Goal: Task Accomplishment & Management: Complete application form

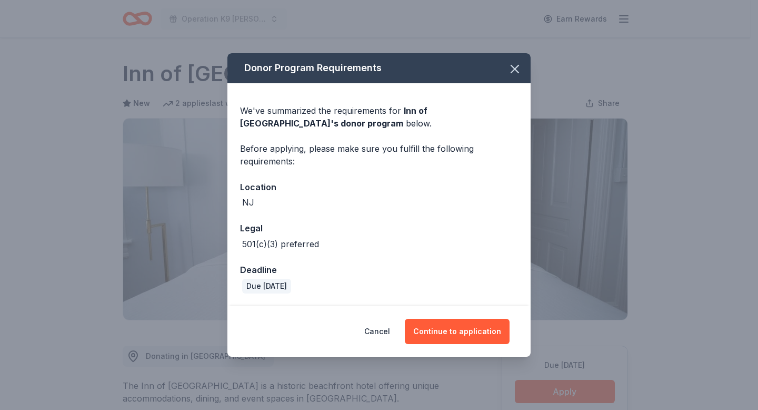
scroll to position [209, 0]
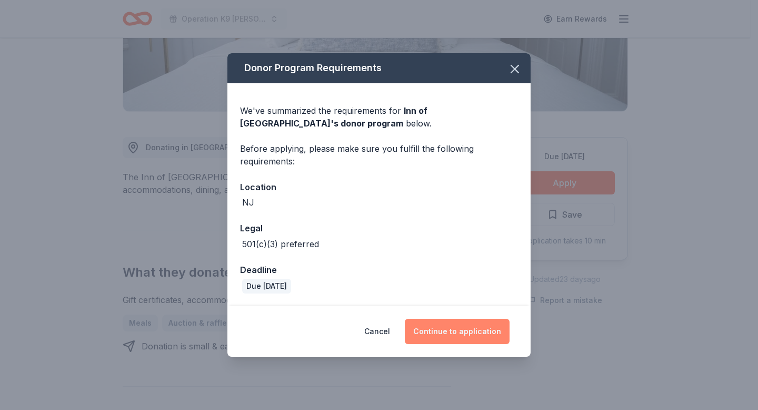
click at [454, 323] on button "Continue to application" at bounding box center [457, 331] width 105 height 25
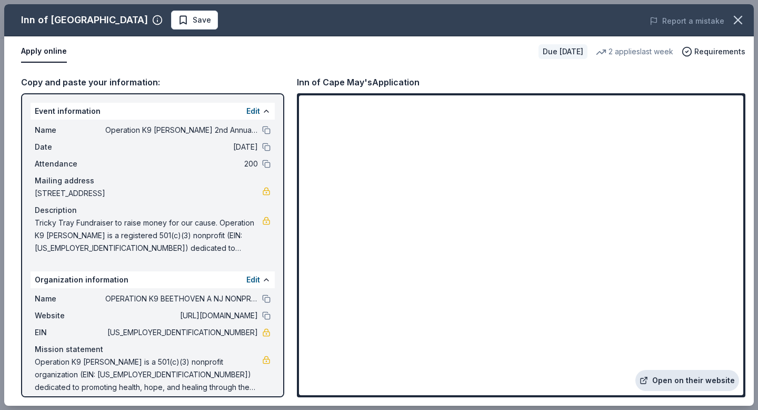
click at [677, 379] on link "Open on their website" at bounding box center [688, 380] width 104 height 21
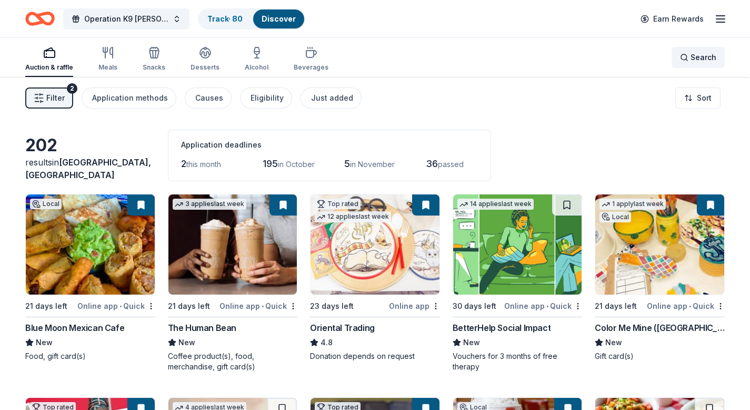
click at [697, 60] on span "Search" at bounding box center [704, 57] width 26 height 13
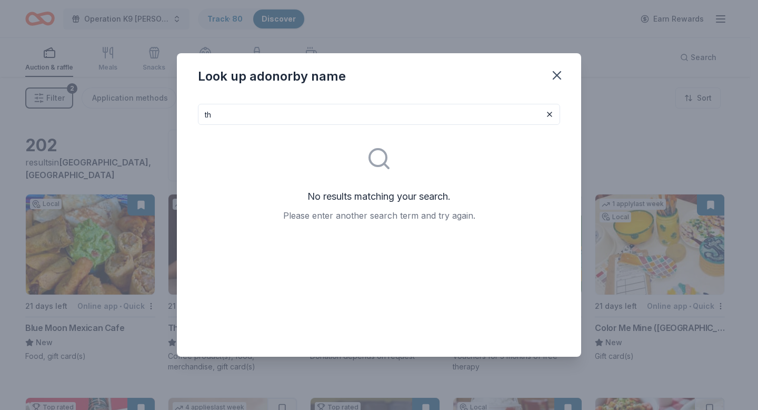
type input "t"
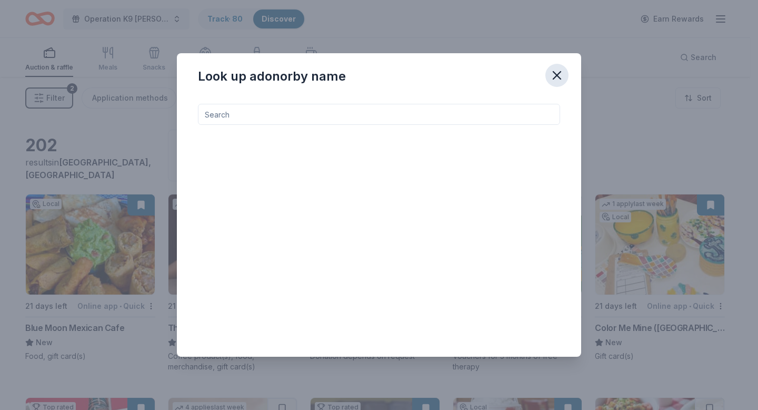
click at [556, 73] on icon "button" at bounding box center [557, 75] width 15 height 15
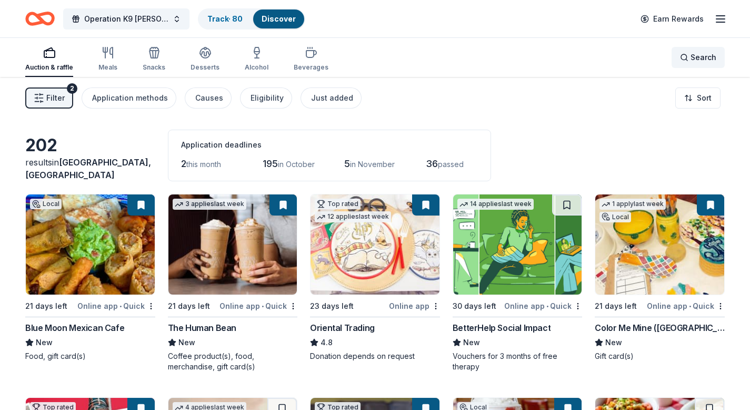
click at [712, 58] on span "Search" at bounding box center [704, 57] width 26 height 13
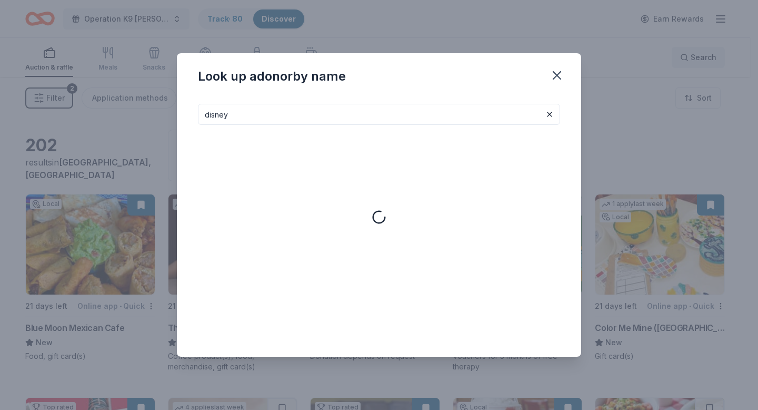
type input "disney"
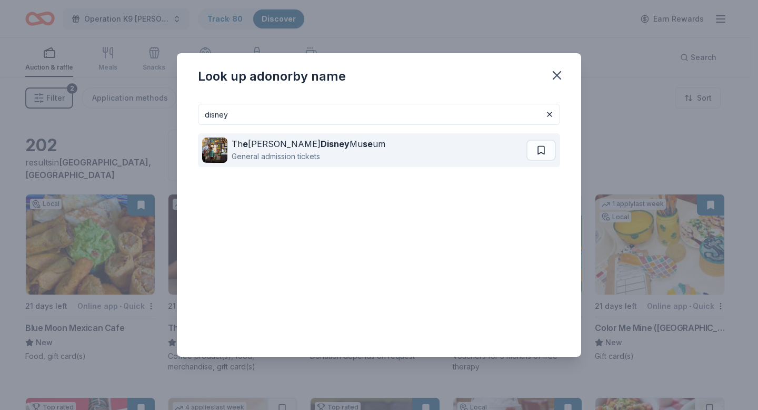
click at [255, 146] on div "Th e Walt Disney Mu se um" at bounding box center [309, 143] width 154 height 13
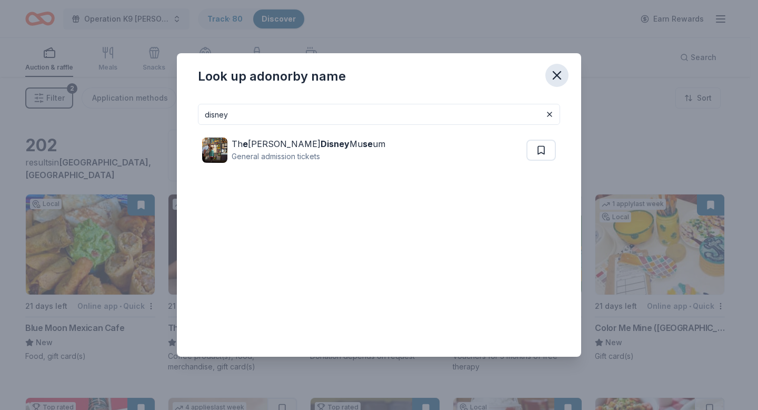
click at [558, 76] on icon "button" at bounding box center [557, 75] width 7 height 7
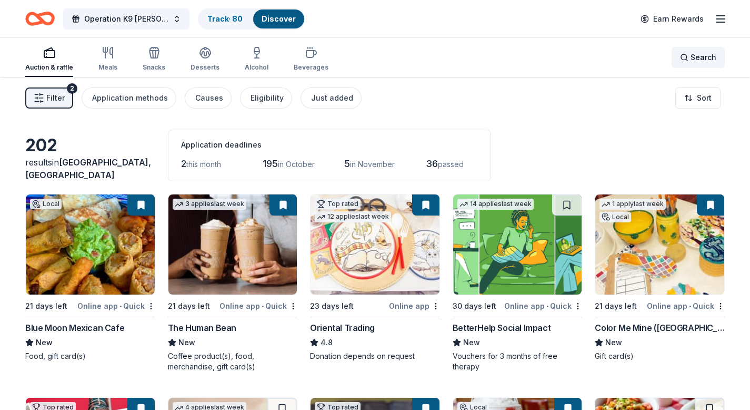
click at [692, 56] on span "Search" at bounding box center [704, 57] width 26 height 13
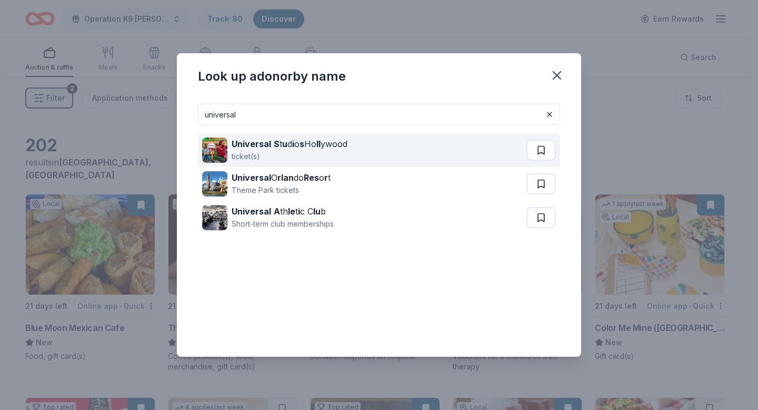
click at [296, 142] on div "Universal S t u d i o s Ho ll ywood" at bounding box center [290, 143] width 116 height 13
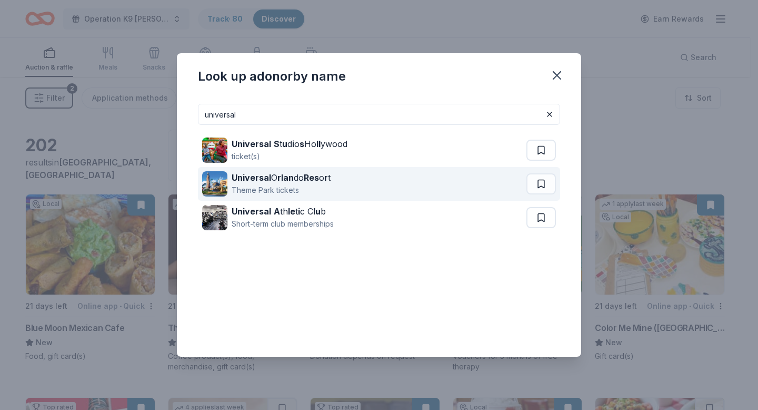
click at [305, 179] on div "Universal O rlan do Res o r t" at bounding box center [281, 177] width 99 height 13
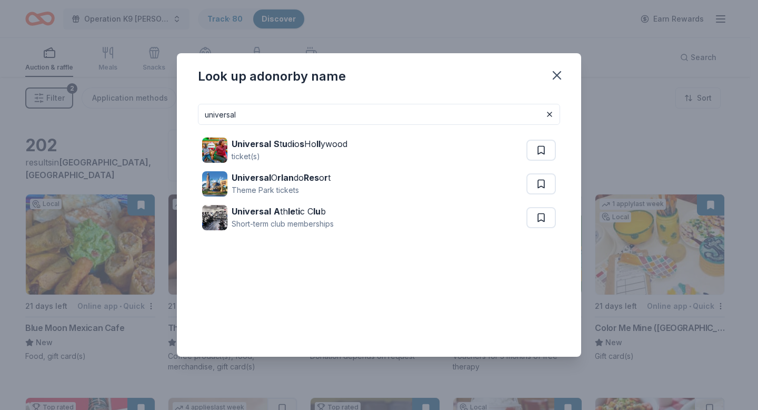
drag, startPoint x: 339, startPoint y: 113, endPoint x: 131, endPoint y: 103, distance: 208.3
click at [131, 103] on div "Look up a donor by name universal Universal S t u d i o s Ho ll ywood ticket(s)…" at bounding box center [379, 205] width 758 height 410
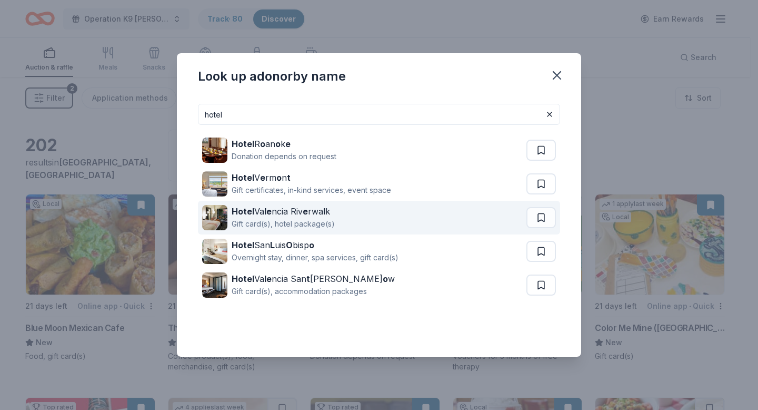
click at [299, 215] on div "Hotel Va le ncia Riv e rwa l k" at bounding box center [283, 211] width 103 height 13
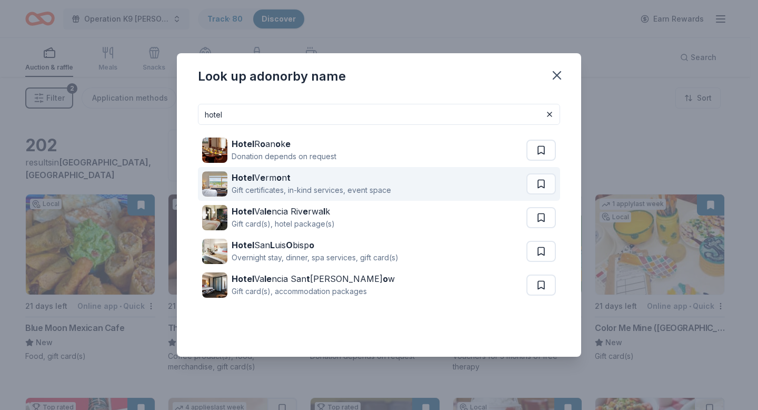
click at [275, 187] on div "Gift certificates, in-kind services, event space" at bounding box center [312, 190] width 160 height 13
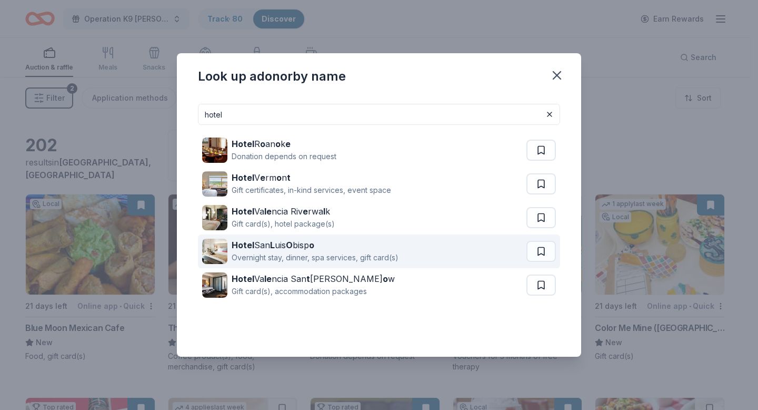
click at [323, 256] on div "Overnight stay, dinner, spa services, gift card(s)" at bounding box center [315, 257] width 167 height 13
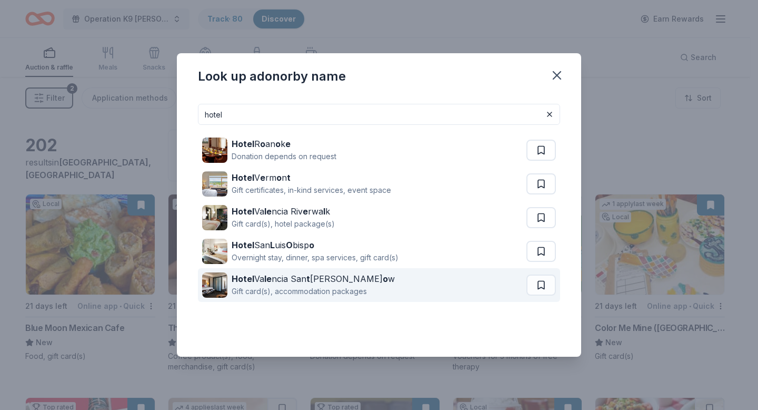
click at [300, 286] on div "Gift card(s), accommodation packages" at bounding box center [313, 291] width 163 height 13
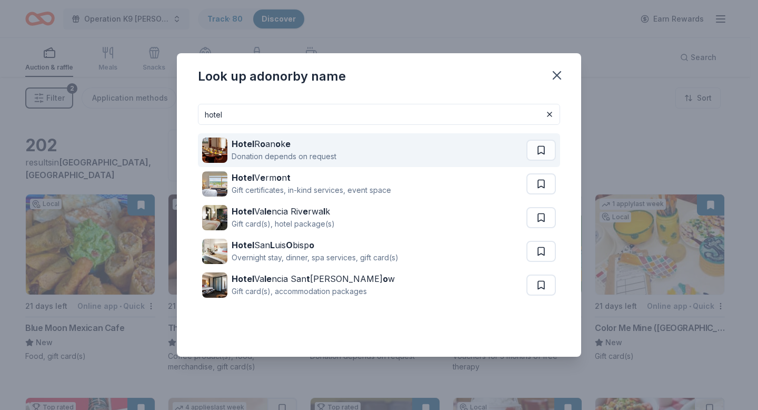
click at [277, 150] on div "Donation depends on request" at bounding box center [284, 156] width 105 height 13
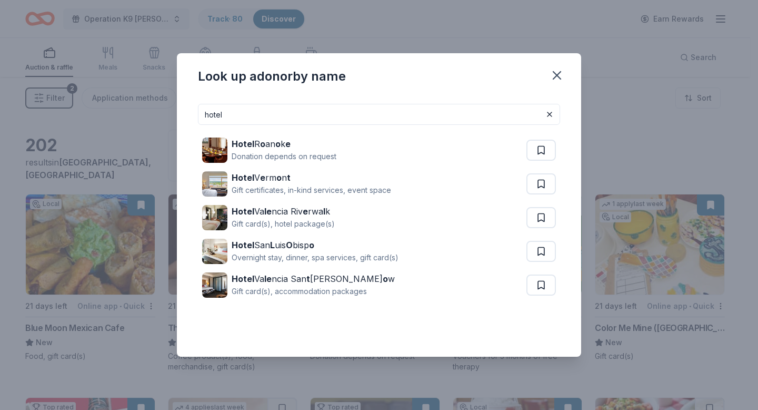
drag, startPoint x: 348, startPoint y: 117, endPoint x: 168, endPoint y: 99, distance: 180.5
click at [168, 99] on div "Look up a donor by name hotel Hotel R o an o k e Donation depends on request Ho…" at bounding box center [379, 205] width 758 height 410
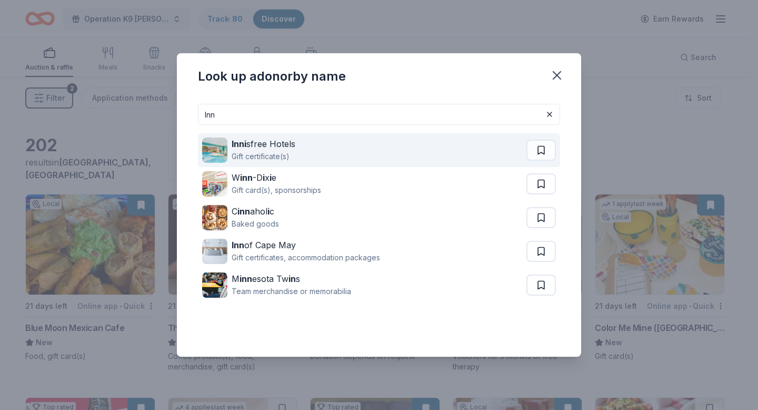
click at [261, 151] on div "Gift certificate(s)" at bounding box center [264, 156] width 64 height 13
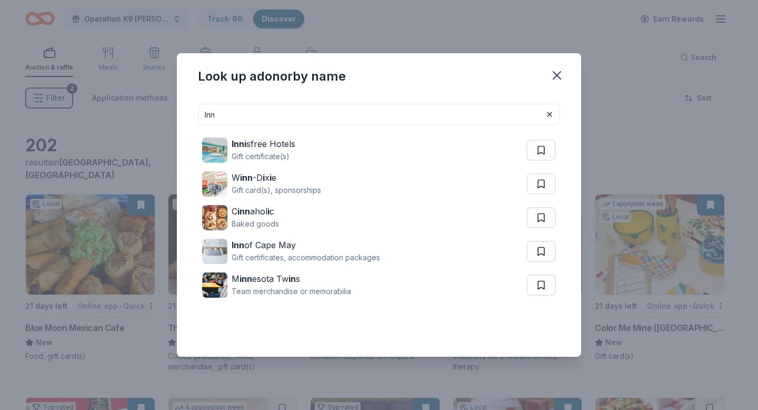
drag, startPoint x: 263, startPoint y: 118, endPoint x: 188, endPoint y: 106, distance: 76.2
click at [188, 106] on div "Inn Inni sfree Hotels Gift certificate(s) W inn -D i x i e Gift card(s), sponso…" at bounding box center [379, 225] width 404 height 261
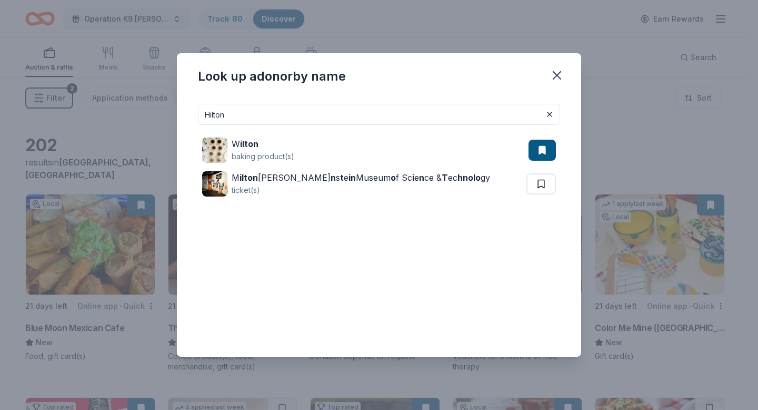
drag, startPoint x: 248, startPoint y: 114, endPoint x: 176, endPoint y: 115, distance: 71.1
click at [177, 115] on div "Hilton W ilton baking product(s) M ilton J. Rube n s t e in Museum o f Sc i e n…" at bounding box center [379, 225] width 404 height 261
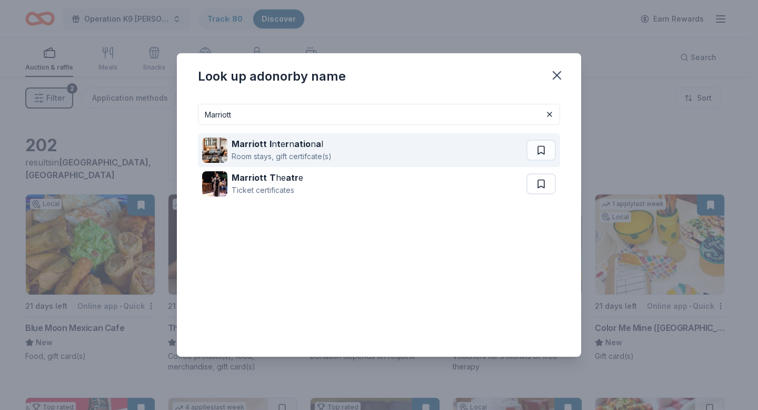
click at [269, 157] on div "Room stays, gift certifcate(s)" at bounding box center [282, 156] width 100 height 13
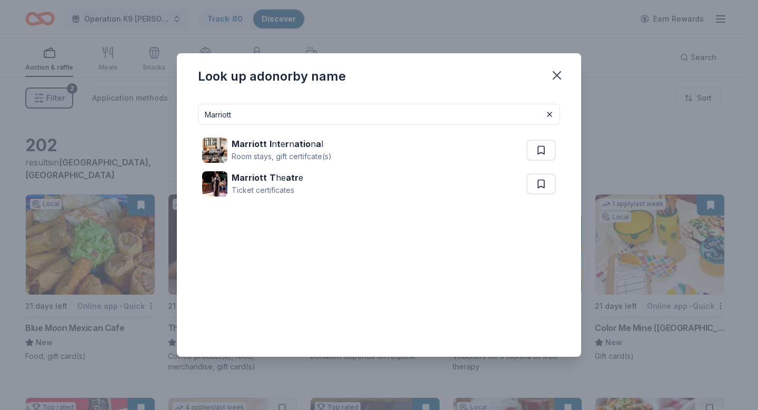
drag, startPoint x: 290, startPoint y: 116, endPoint x: 177, endPoint y: 112, distance: 112.8
click at [177, 112] on div "Marriott Marriott I n t e r n atio n a l Room stays, gift certifcate(s) Marriot…" at bounding box center [379, 225] width 404 height 261
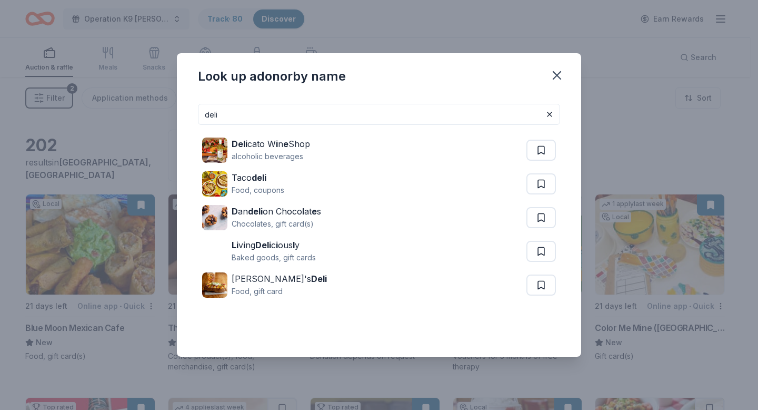
drag, startPoint x: 248, startPoint y: 117, endPoint x: 146, endPoint y: 99, distance: 103.2
click at [146, 99] on div "Look up a donor by name deli Deli cato W i n e Shop alcoholic beverages Taco de…" at bounding box center [379, 205] width 758 height 410
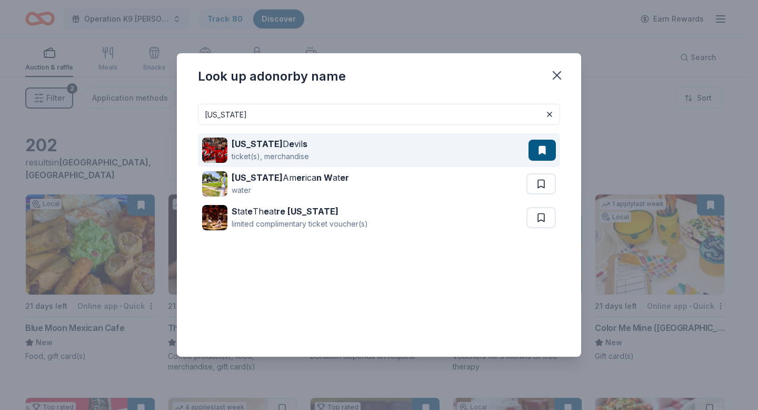
click at [273, 154] on div "ticket(s), merchandise" at bounding box center [270, 156] width 77 height 13
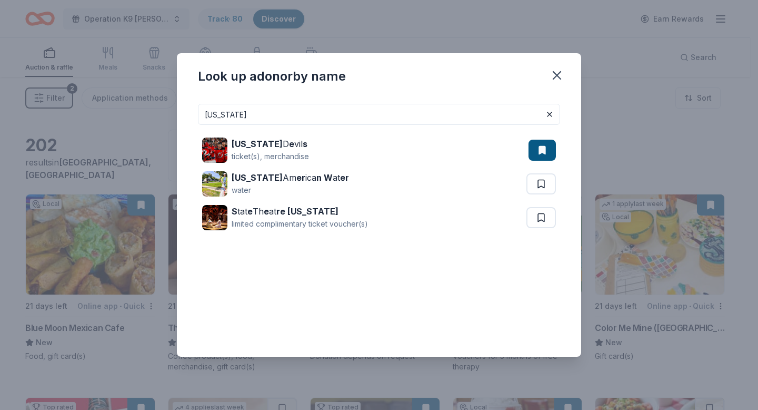
drag, startPoint x: 304, startPoint y: 122, endPoint x: 177, endPoint y: 115, distance: 126.6
click at [177, 115] on div "new jersey New Jersey D e vil s ticket(s), merchandise New Jersey Am er ica n W…" at bounding box center [379, 225] width 404 height 261
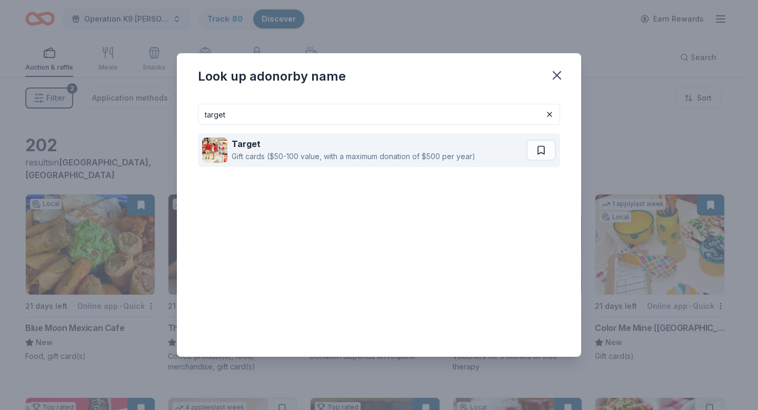
click at [243, 156] on div "Gift cards ($50-100 value, with a maximum donation of $500 per year)" at bounding box center [354, 156] width 244 height 13
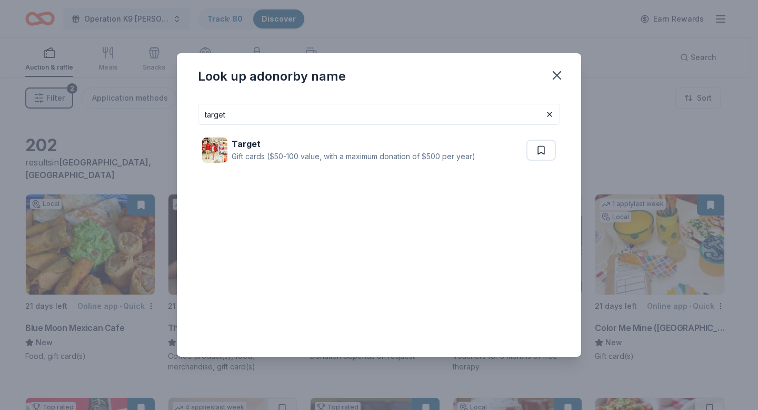
drag, startPoint x: 255, startPoint y: 112, endPoint x: 135, endPoint y: 105, distance: 120.3
click at [135, 105] on div "Look up a donor by name target Target Gift cards ($50-100 value, with a maximum…" at bounding box center [379, 205] width 758 height 410
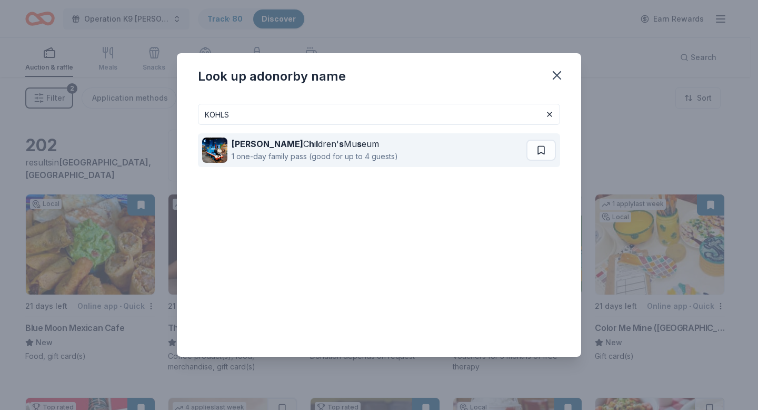
click at [271, 151] on div "1 one-day family pass (good for up to 4 guests)" at bounding box center [315, 156] width 166 height 13
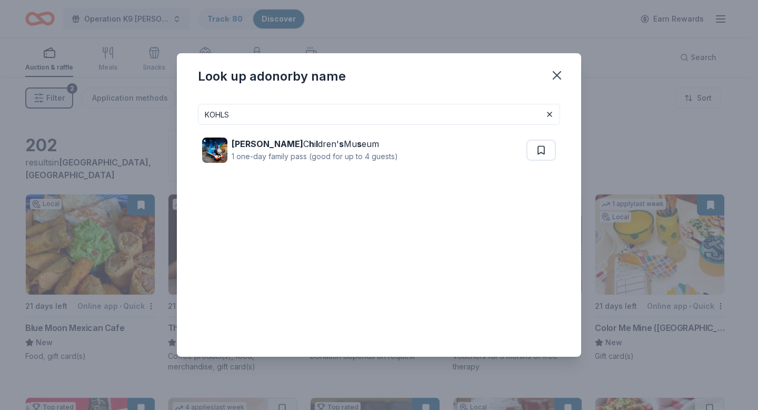
drag, startPoint x: 335, startPoint y: 112, endPoint x: 195, endPoint y: 112, distance: 140.6
click at [195, 112] on div "KOHLS Kohl C h i l dren' s Mu s eum 1 one-day family pass (good for up to 4 gue…" at bounding box center [379, 225] width 404 height 261
click at [270, 142] on strong "Trader Joe" at bounding box center [283, 144] width 103 height 11
drag, startPoint x: 330, startPoint y: 115, endPoint x: 194, endPoint y: 101, distance: 136.6
click at [194, 101] on div "trader joes Trader Joe ' s Food, beverage product(s), gift card(s)" at bounding box center [379, 225] width 404 height 261
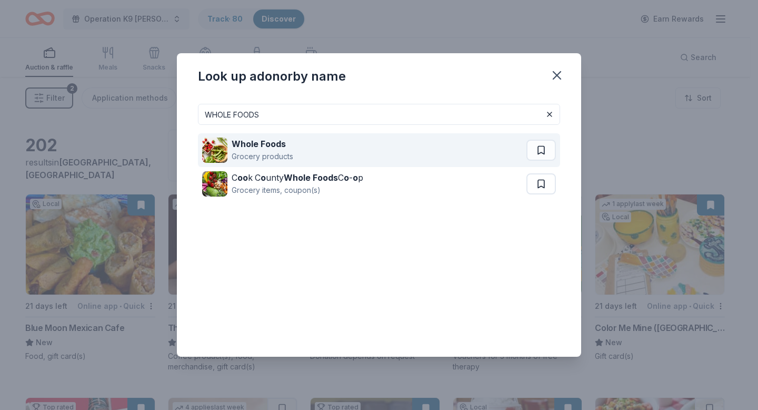
click at [242, 154] on div "Grocery products" at bounding box center [263, 156] width 62 height 13
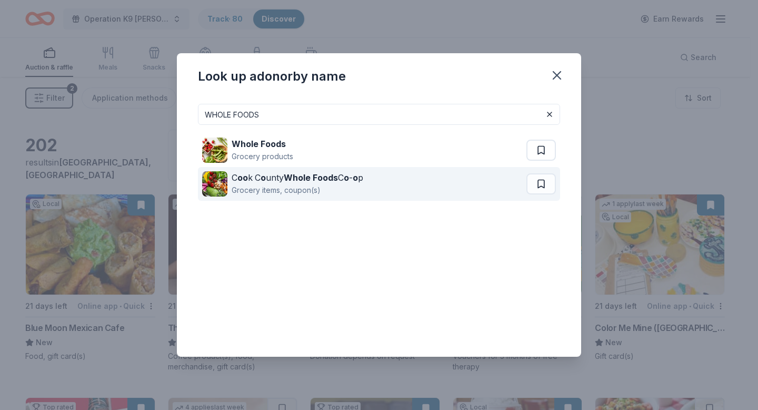
click at [300, 185] on div "Grocery items, coupon(s)" at bounding box center [298, 190] width 132 height 13
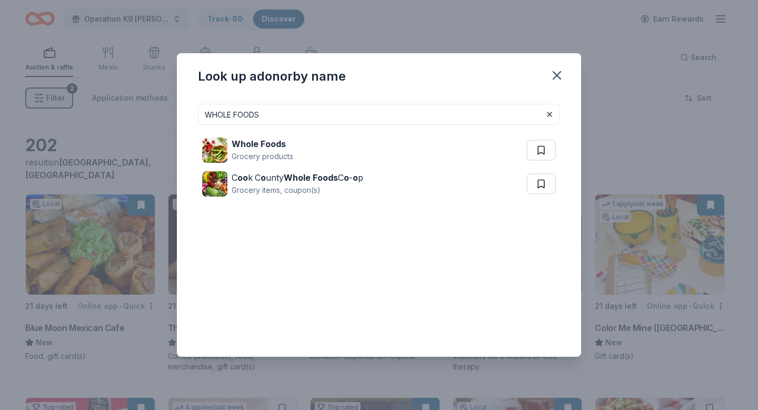
drag, startPoint x: 284, startPoint y: 117, endPoint x: 180, endPoint y: 118, distance: 104.3
click at [180, 118] on div "WHOLE FOODS Whole Foods Grocery products C oo k C o unty Whole Foods C o - o p …" at bounding box center [379, 225] width 404 height 261
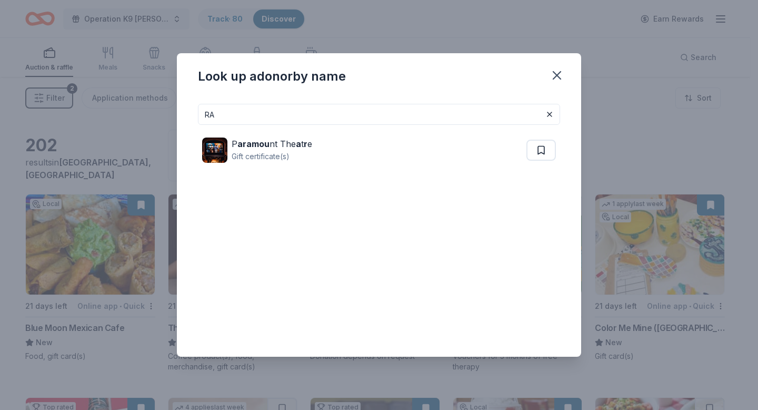
type input "R"
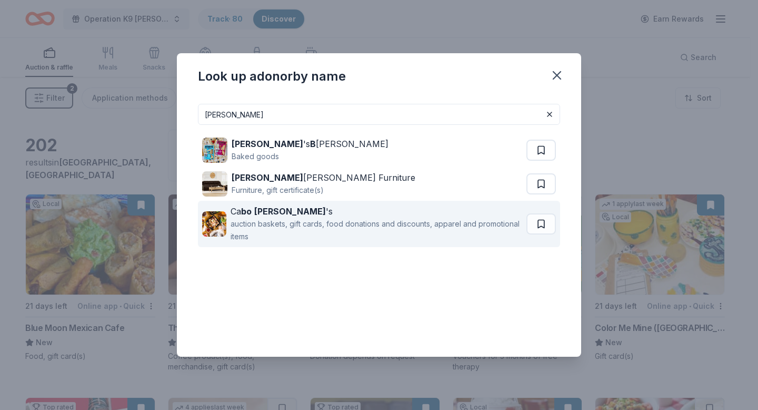
type input "BOB"
click at [258, 222] on div "auction baskets, gift cards, food donations and discounts, apparel and promotio…" at bounding box center [377, 230] width 292 height 25
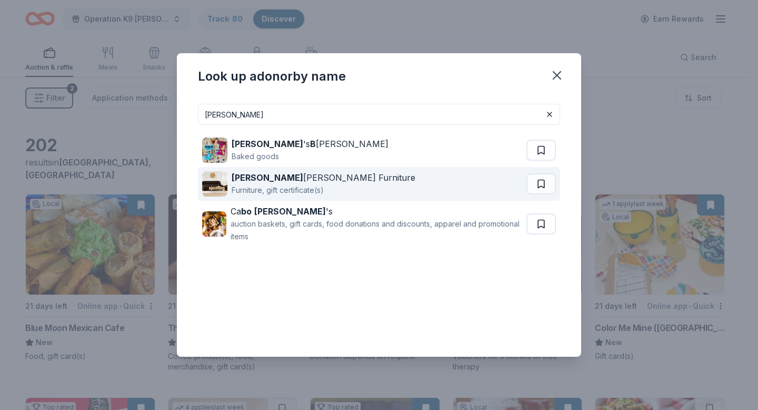
click at [266, 184] on div "Furniture, gift certificate(s)" at bounding box center [324, 190] width 184 height 13
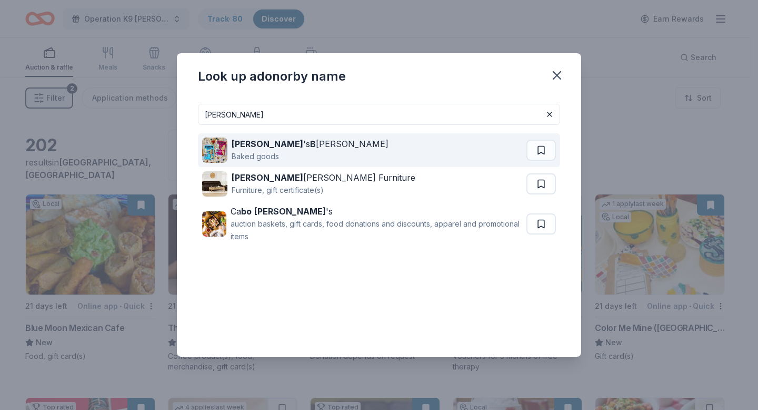
click at [265, 150] on div "Baked goods" at bounding box center [310, 156] width 157 height 13
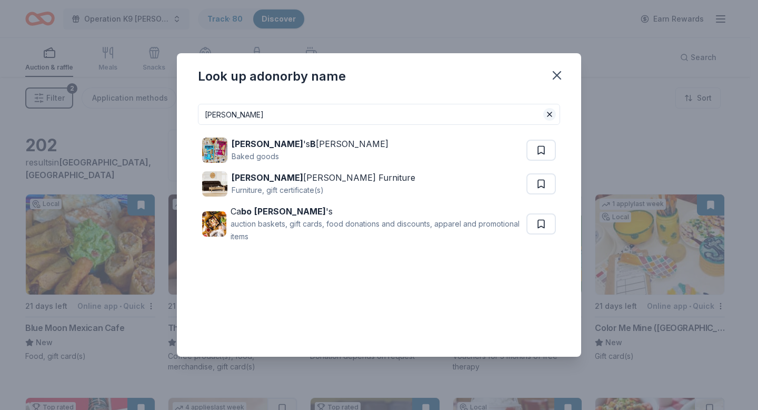
click at [549, 116] on button at bounding box center [550, 114] width 13 height 13
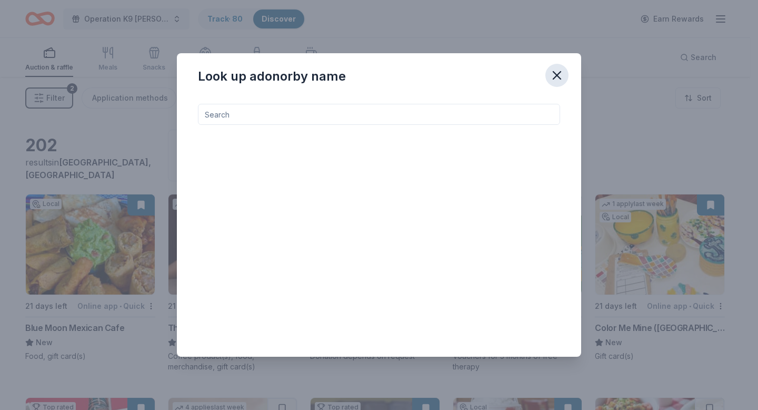
click at [560, 77] on icon "button" at bounding box center [557, 75] width 7 height 7
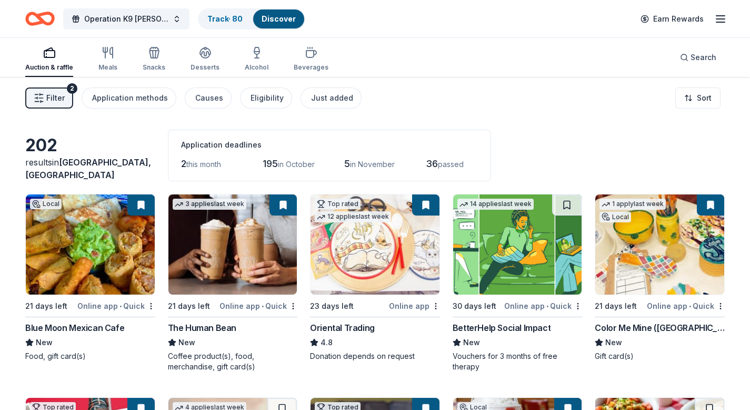
click at [62, 93] on span "Filter" at bounding box center [55, 98] width 18 height 13
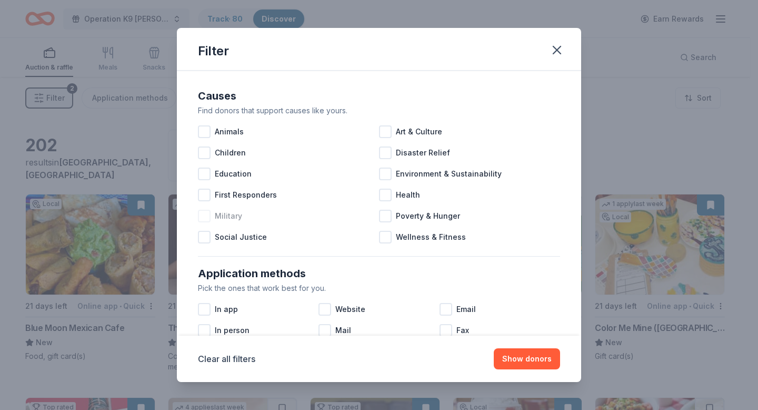
click at [204, 218] on div at bounding box center [204, 216] width 13 height 13
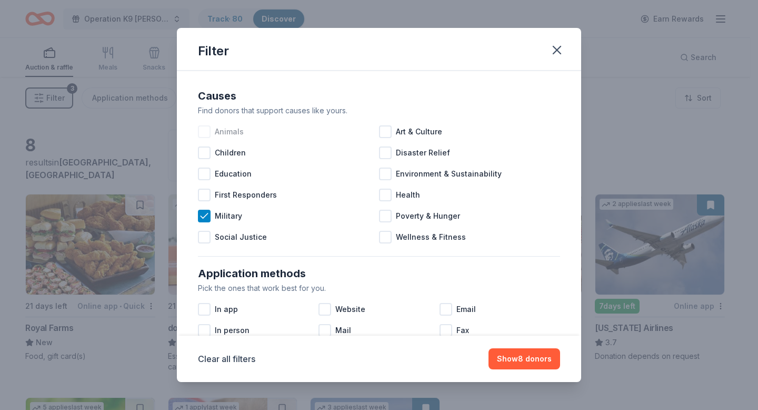
click at [207, 130] on div at bounding box center [204, 131] width 13 height 13
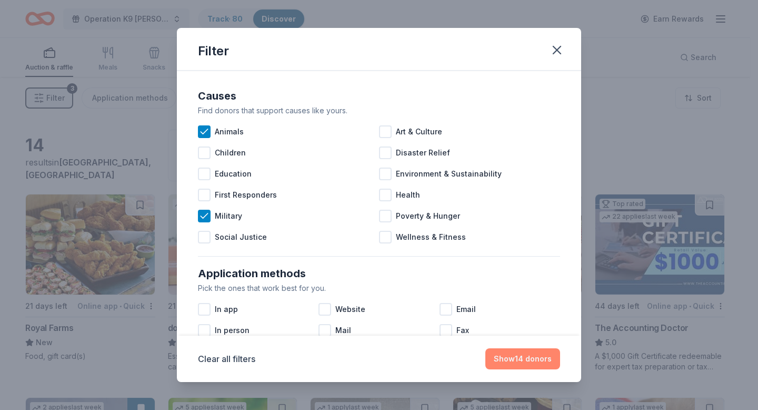
click at [533, 361] on button "Show 14 donors" at bounding box center [523, 358] width 75 height 21
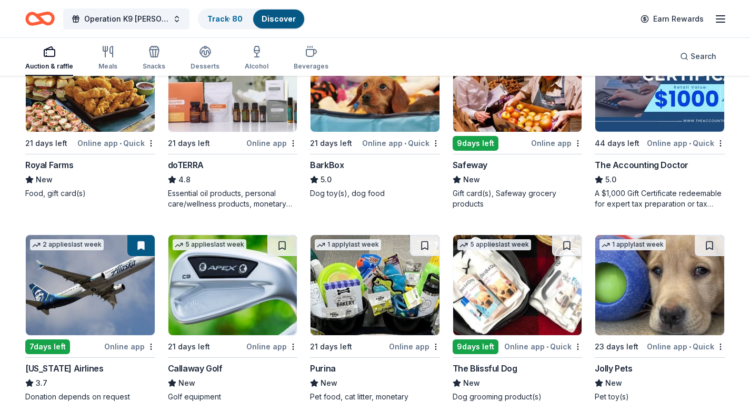
scroll to position [214, 0]
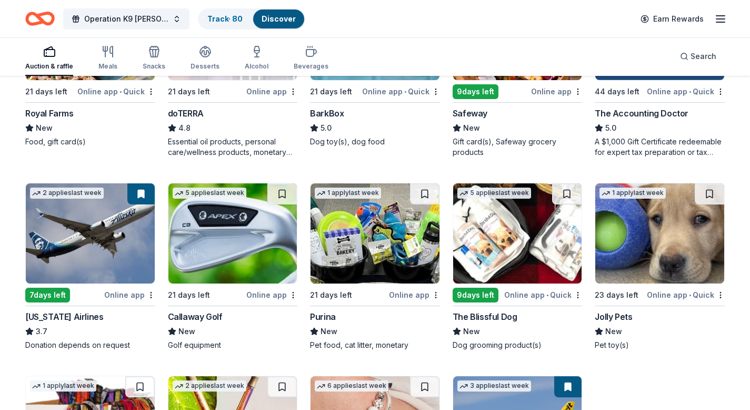
click at [83, 261] on img at bounding box center [90, 233] width 129 height 100
click at [200, 317] on div "Callaway Golf" at bounding box center [195, 316] width 55 height 13
click at [362, 267] on img at bounding box center [375, 233] width 129 height 100
click at [511, 268] on img at bounding box center [517, 233] width 129 height 100
click at [709, 192] on button at bounding box center [709, 193] width 29 height 21
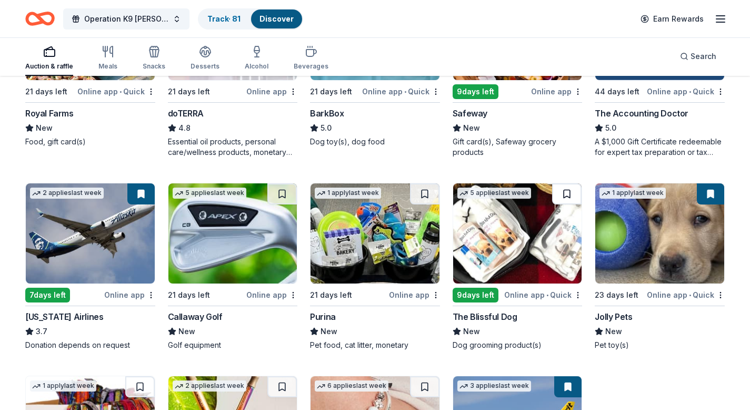
click at [567, 193] on button at bounding box center [566, 193] width 29 height 21
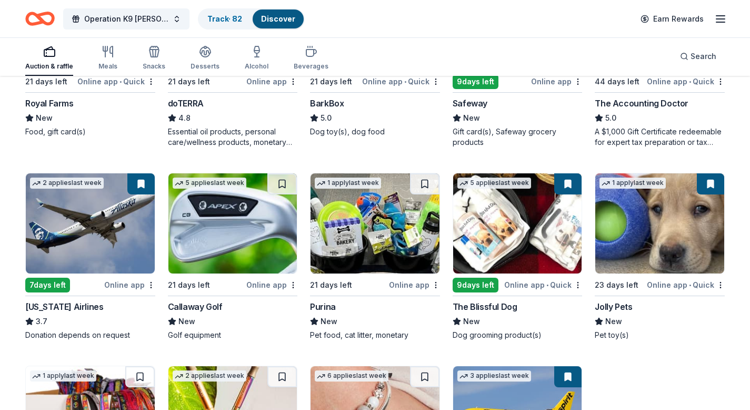
scroll to position [237, 0]
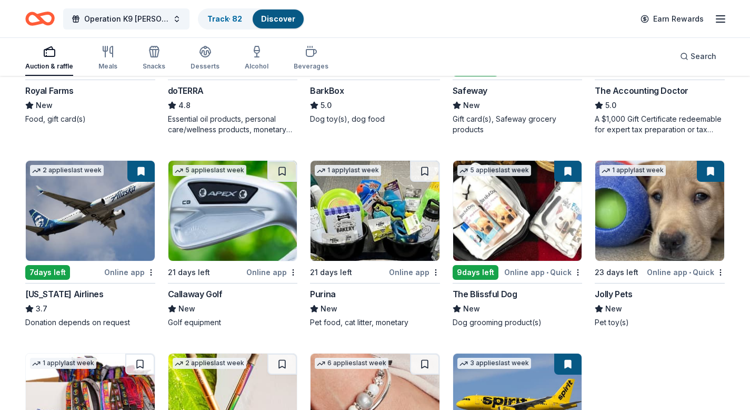
click at [651, 235] on img at bounding box center [660, 211] width 129 height 100
click at [699, 55] on span "Search" at bounding box center [704, 56] width 26 height 13
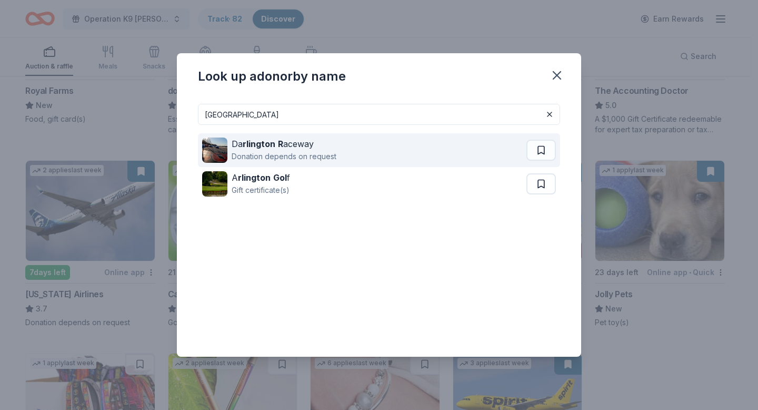
type input "Burlington"
click at [269, 146] on strong "rlington" at bounding box center [259, 144] width 33 height 11
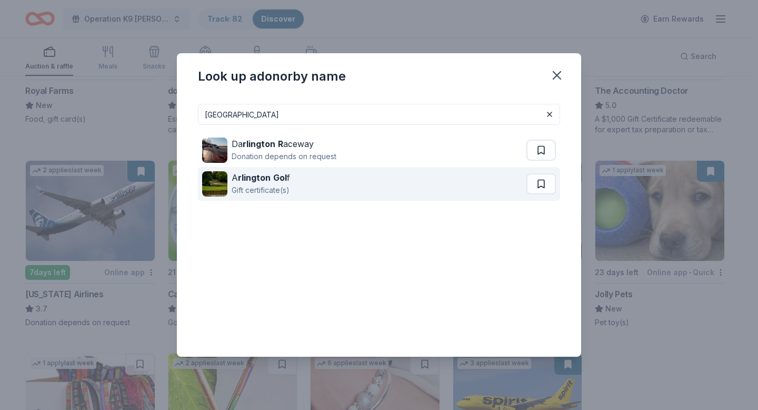
click at [265, 185] on div "Gift certificate(s)" at bounding box center [261, 190] width 58 height 13
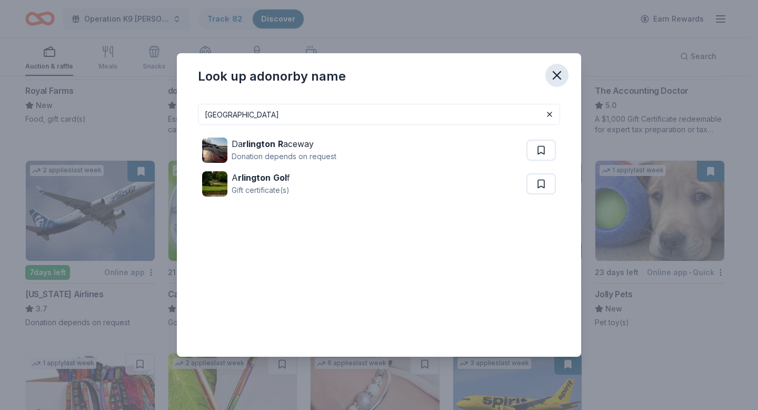
click at [557, 72] on icon "button" at bounding box center [557, 75] width 15 height 15
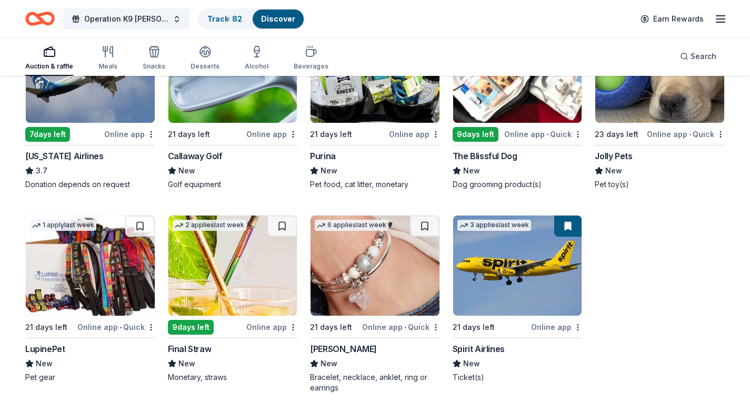
scroll to position [379, 0]
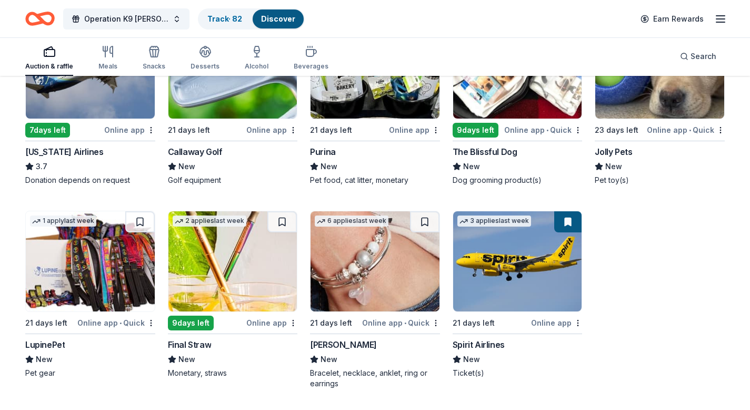
click at [100, 272] on img at bounding box center [90, 261] width 129 height 100
click at [141, 221] on button at bounding box center [139, 221] width 29 height 21
click at [230, 269] on img at bounding box center [233, 261] width 129 height 100
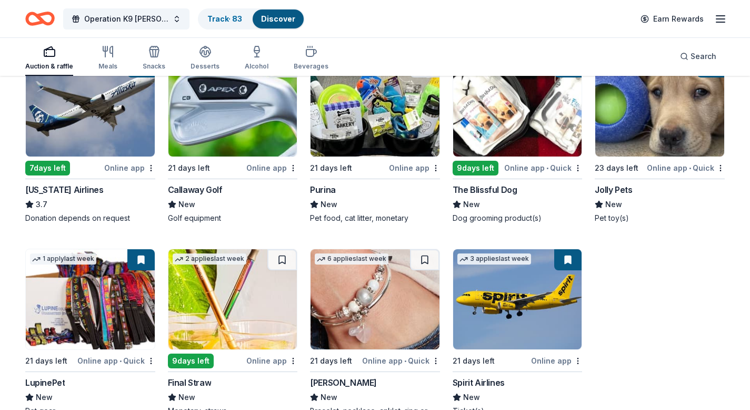
scroll to position [282, 0]
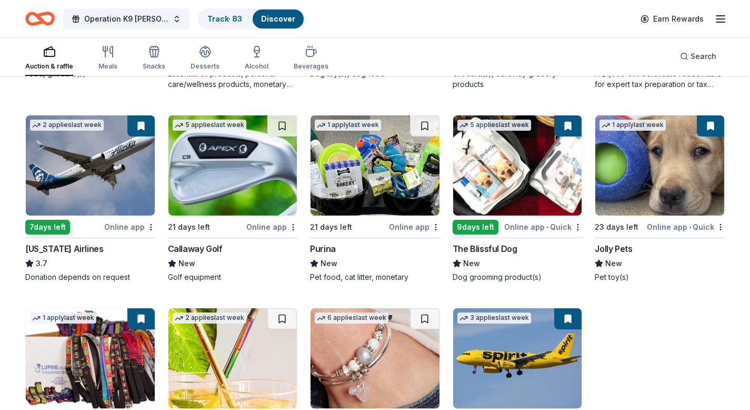
click at [203, 203] on img at bounding box center [233, 165] width 129 height 100
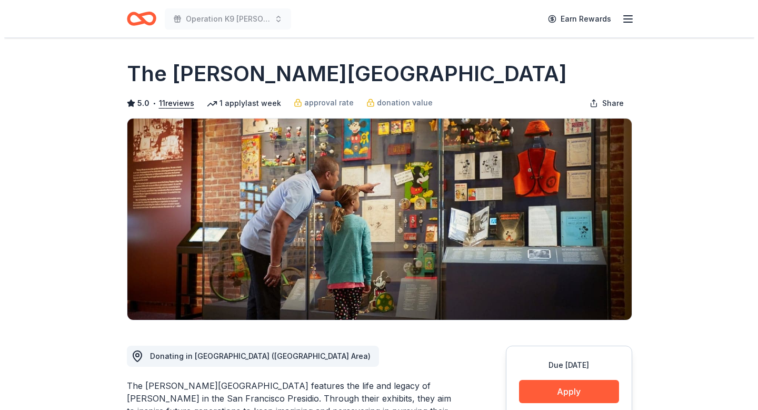
scroll to position [221, 0]
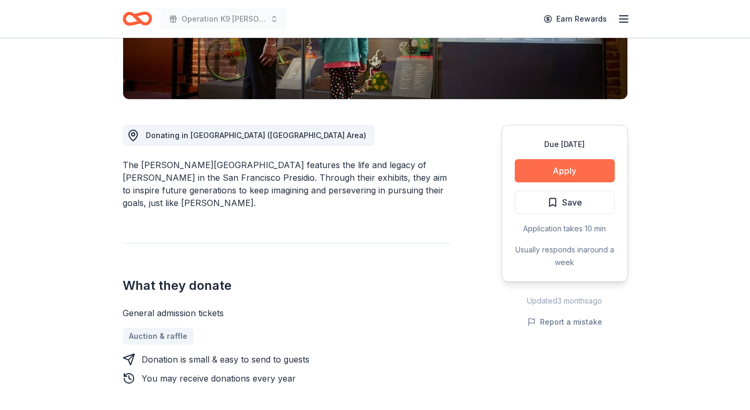
click at [555, 173] on button "Apply" at bounding box center [565, 170] width 100 height 23
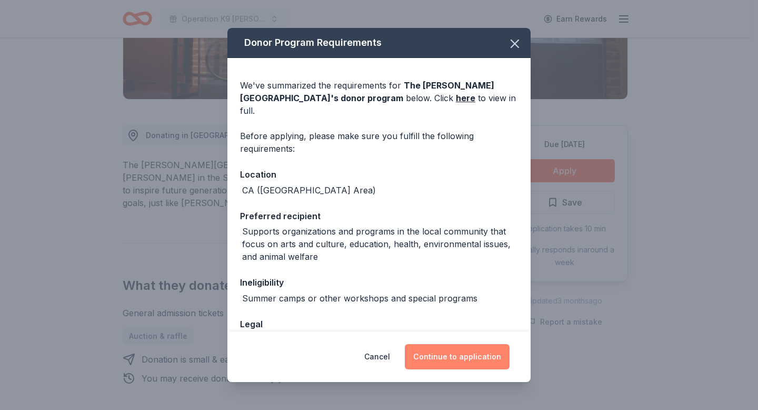
click at [467, 351] on button "Continue to application" at bounding box center [457, 356] width 105 height 25
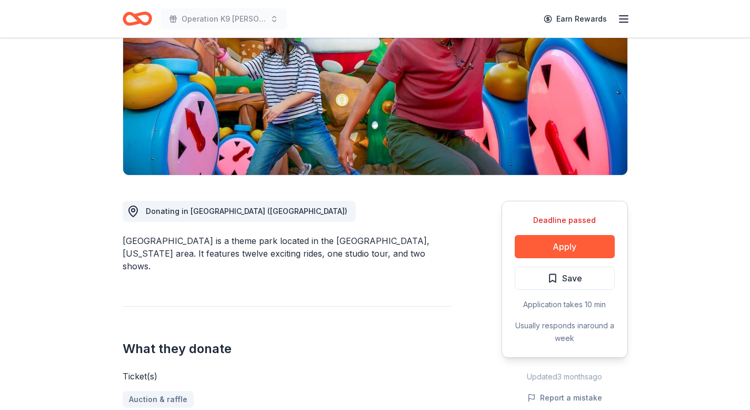
scroll to position [150, 0]
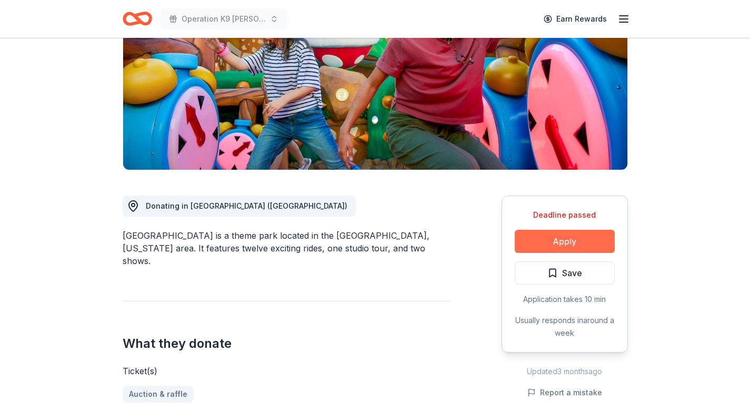
click at [580, 236] on button "Apply" at bounding box center [565, 241] width 100 height 23
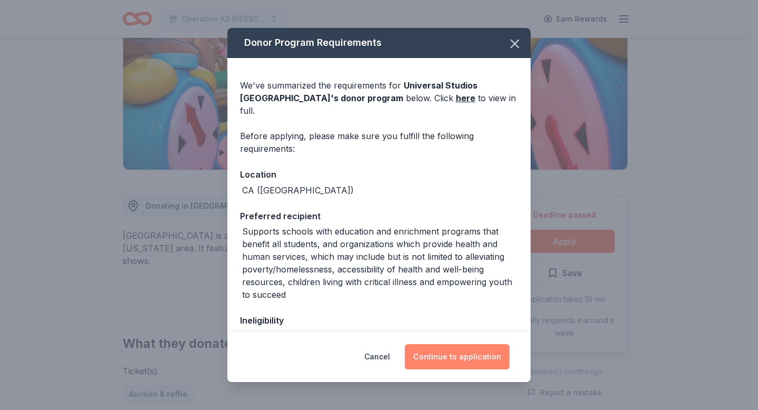
click at [449, 358] on button "Continue to application" at bounding box center [457, 356] width 105 height 25
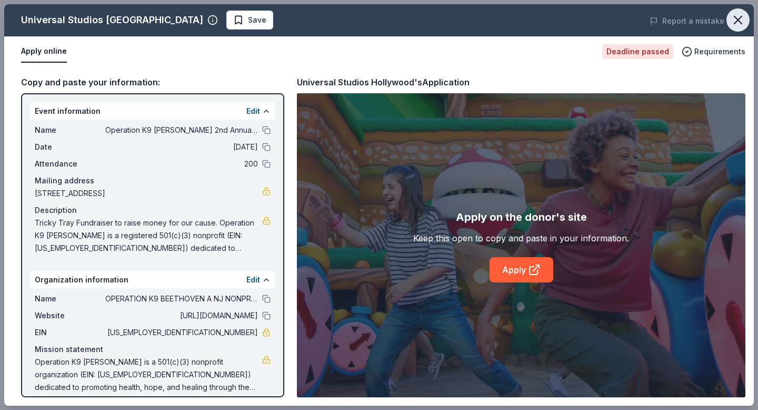
click at [742, 18] on icon "button" at bounding box center [738, 20] width 15 height 15
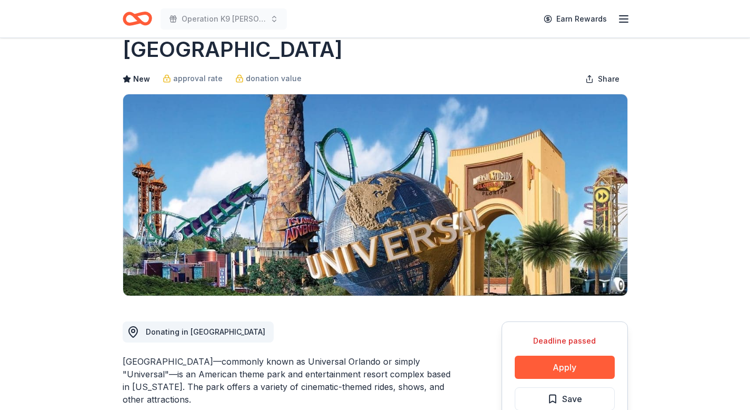
scroll to position [76, 0]
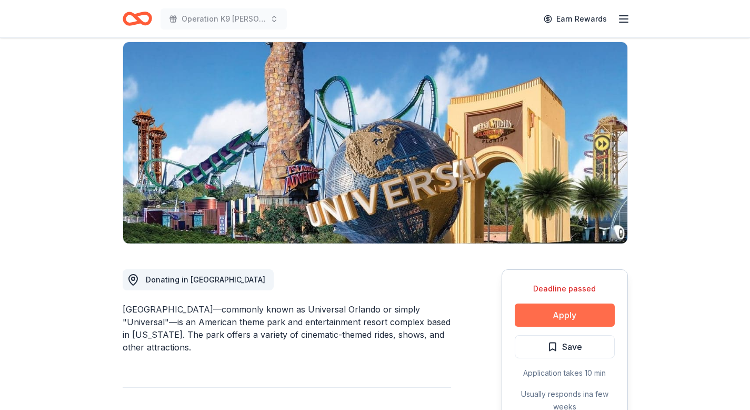
click at [570, 312] on button "Apply" at bounding box center [565, 314] width 100 height 23
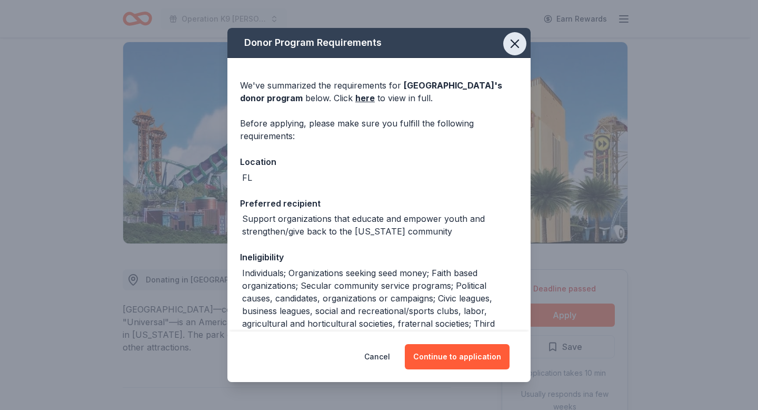
click at [508, 44] on icon "button" at bounding box center [515, 43] width 15 height 15
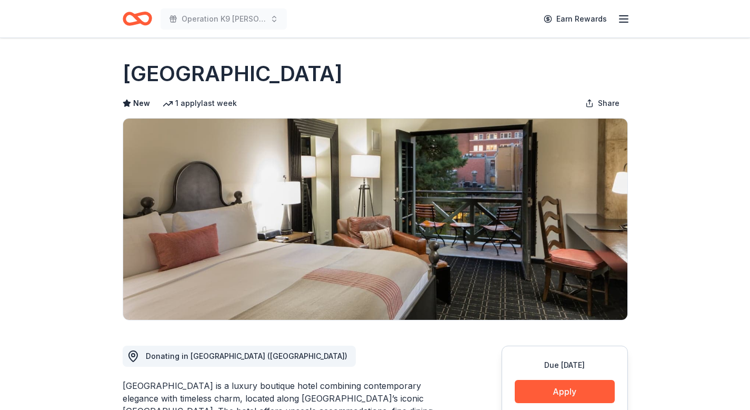
scroll to position [18, 0]
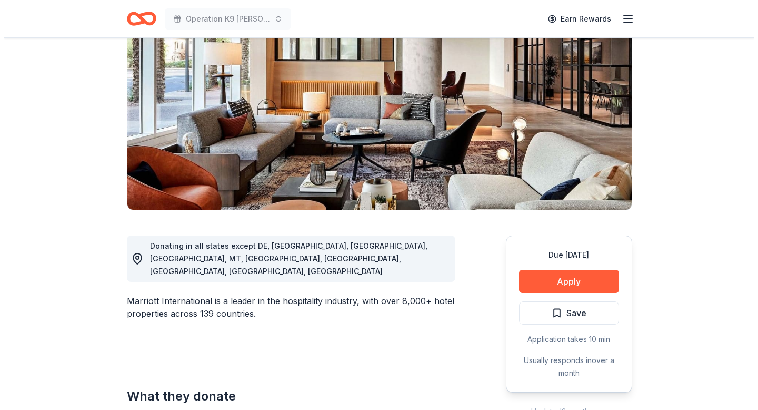
scroll to position [150, 0]
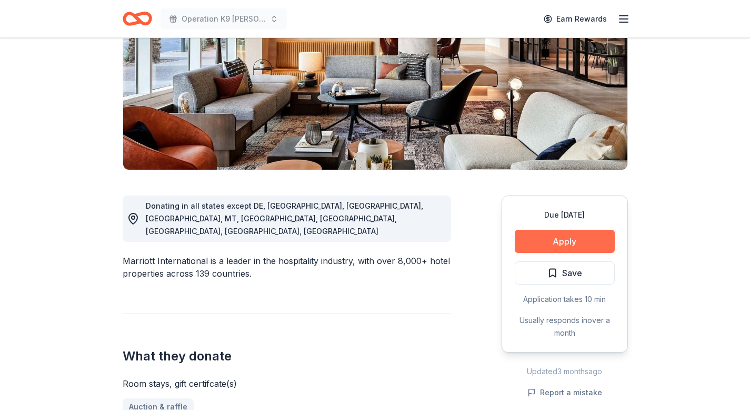
click at [570, 242] on button "Apply" at bounding box center [565, 241] width 100 height 23
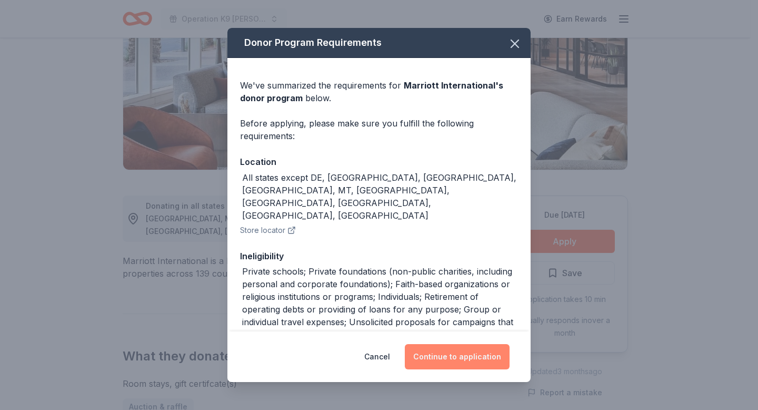
click at [443, 362] on button "Continue to application" at bounding box center [457, 356] width 105 height 25
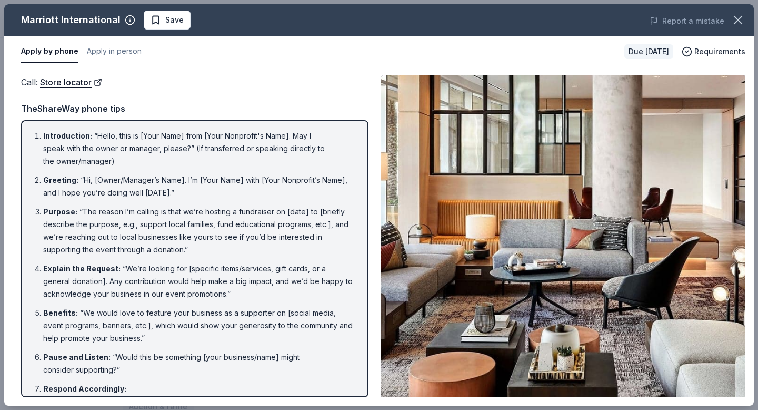
click at [63, 50] on button "Apply by phone" at bounding box center [49, 52] width 57 height 22
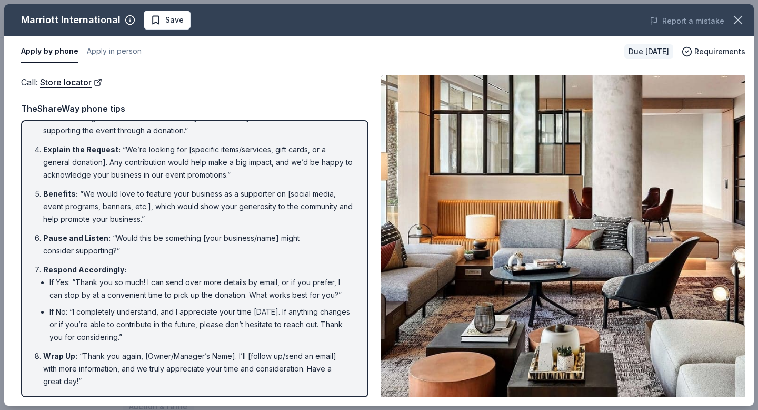
scroll to position [0, 0]
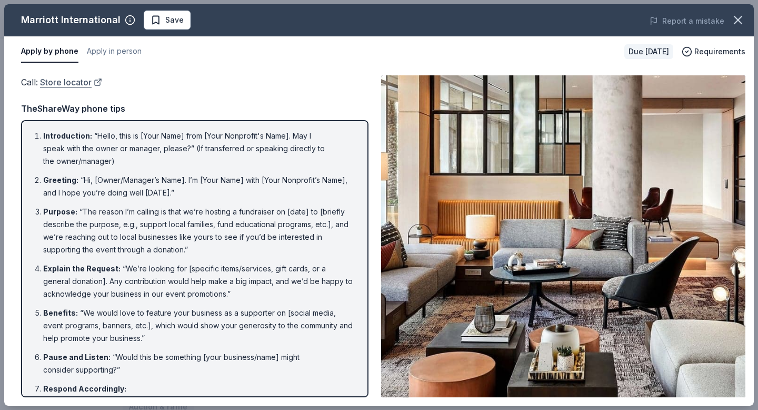
click at [75, 84] on link "Store locator" at bounding box center [71, 82] width 62 height 14
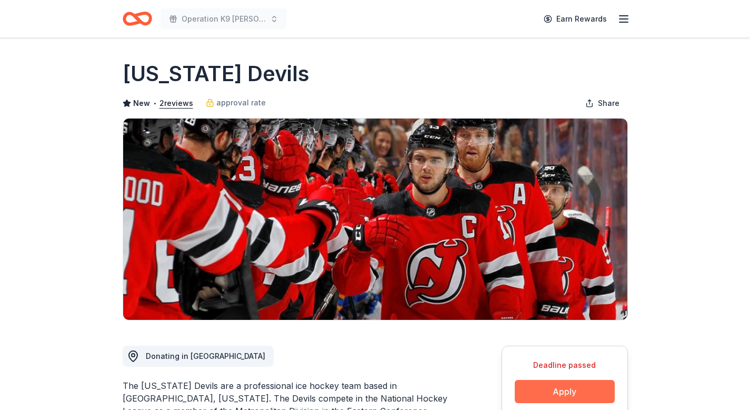
click at [564, 388] on button "Apply" at bounding box center [565, 391] width 100 height 23
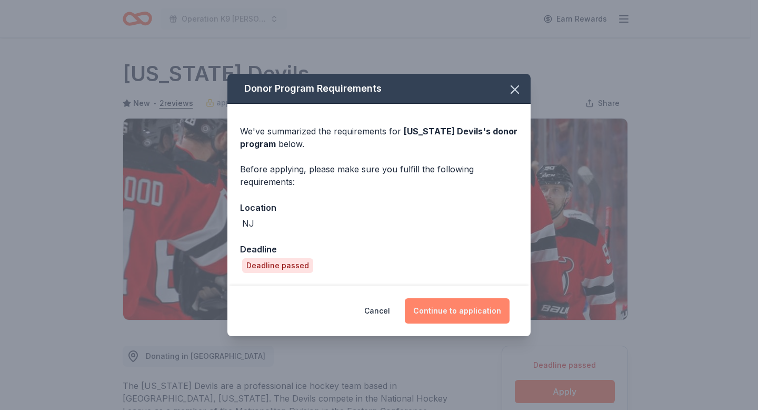
click at [442, 316] on button "Continue to application" at bounding box center [457, 310] width 105 height 25
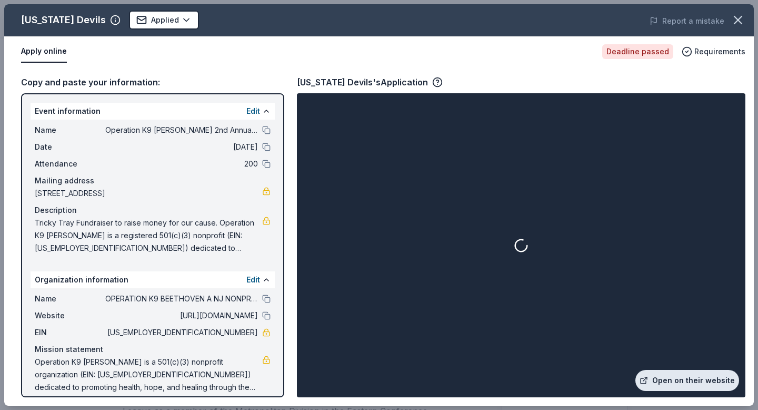
click at [681, 376] on link "Open on their website" at bounding box center [688, 380] width 104 height 21
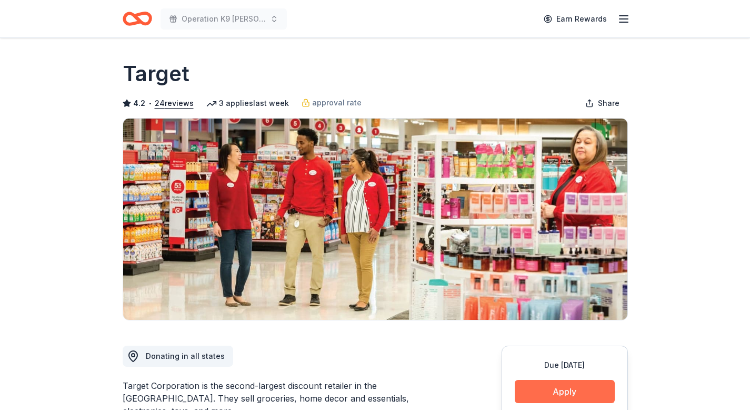
click at [579, 390] on button "Apply" at bounding box center [565, 391] width 100 height 23
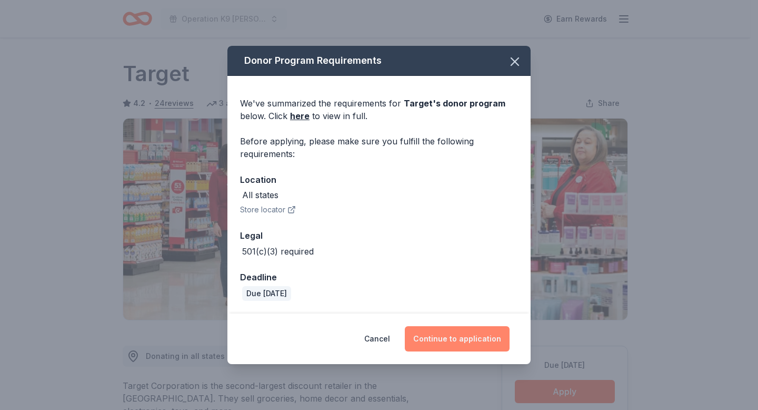
click at [451, 338] on button "Continue to application" at bounding box center [457, 338] width 105 height 25
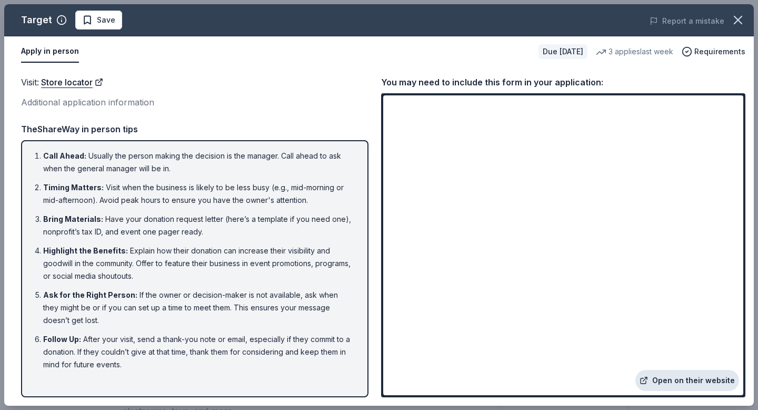
click at [692, 379] on link "Open on their website" at bounding box center [688, 380] width 104 height 21
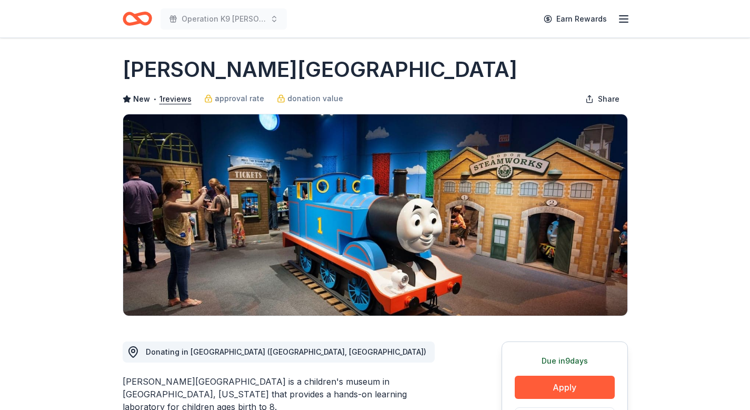
scroll to position [13, 0]
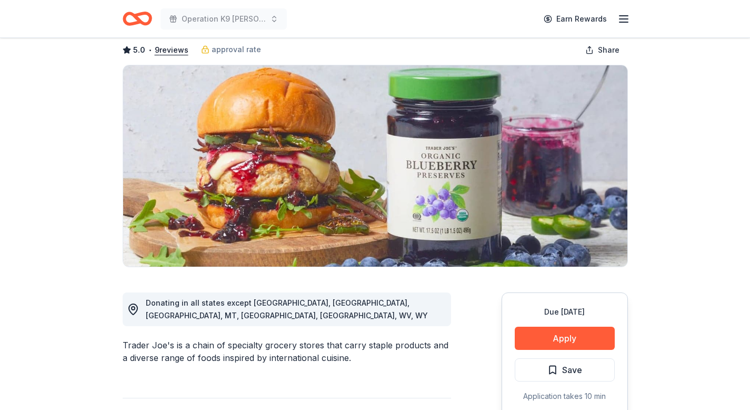
scroll to position [105, 0]
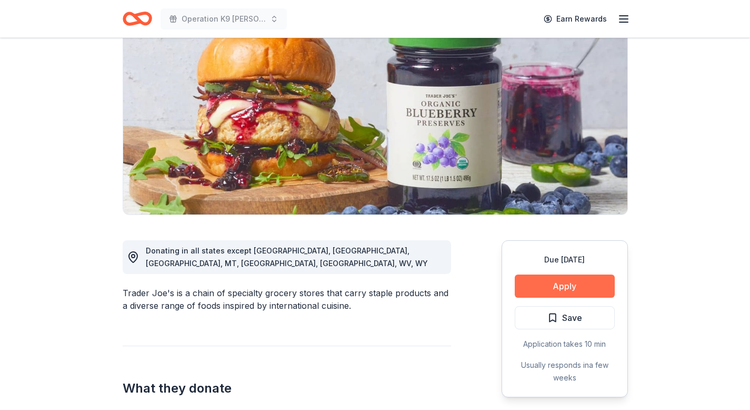
click at [579, 285] on button "Apply" at bounding box center [565, 285] width 100 height 23
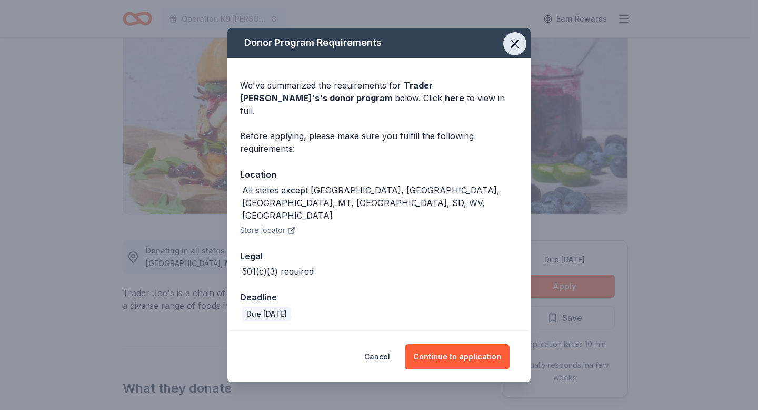
click at [511, 51] on icon "button" at bounding box center [515, 43] width 15 height 15
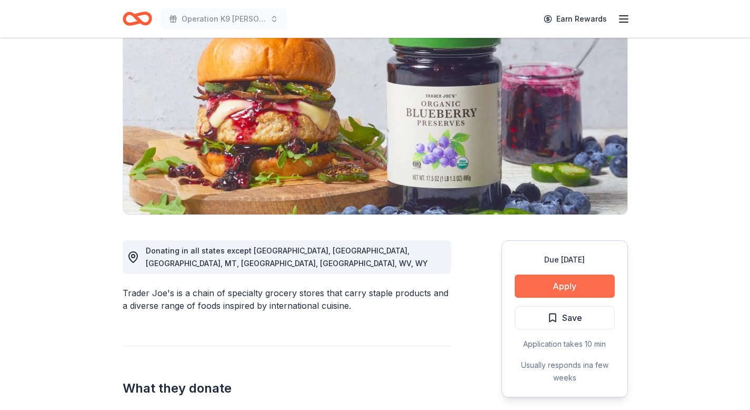
click at [586, 282] on button "Apply" at bounding box center [565, 285] width 100 height 23
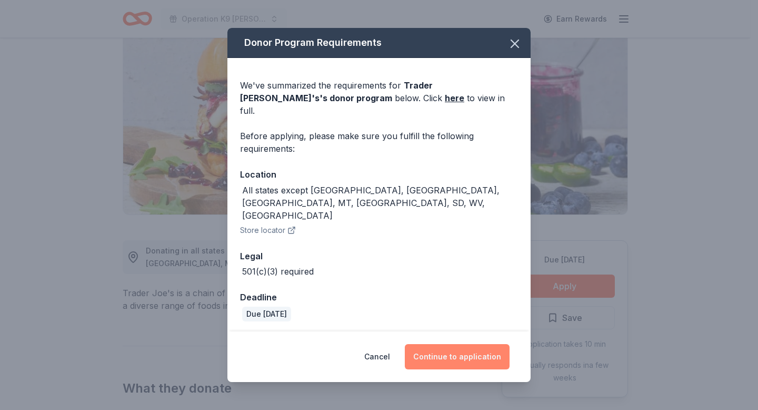
click at [459, 344] on button "Continue to application" at bounding box center [457, 356] width 105 height 25
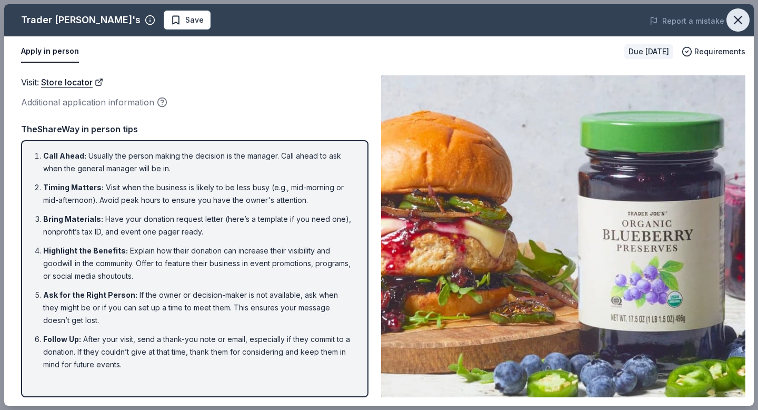
click at [738, 19] on icon "button" at bounding box center [738, 19] width 7 height 7
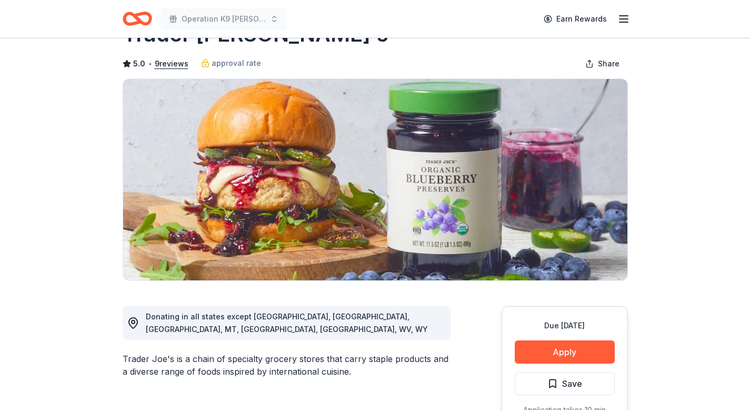
scroll to position [0, 0]
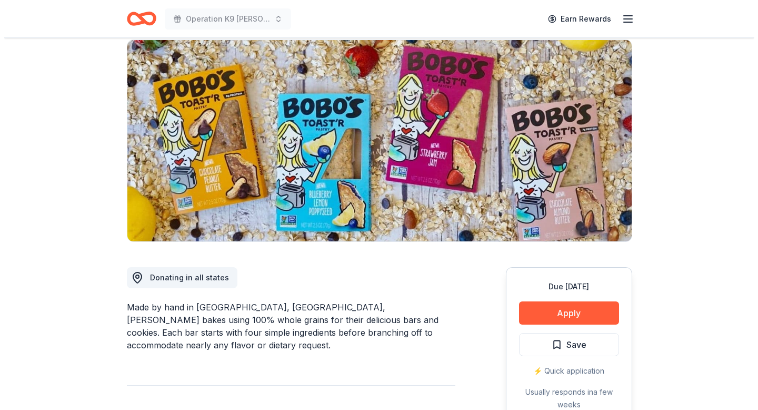
scroll to position [96, 0]
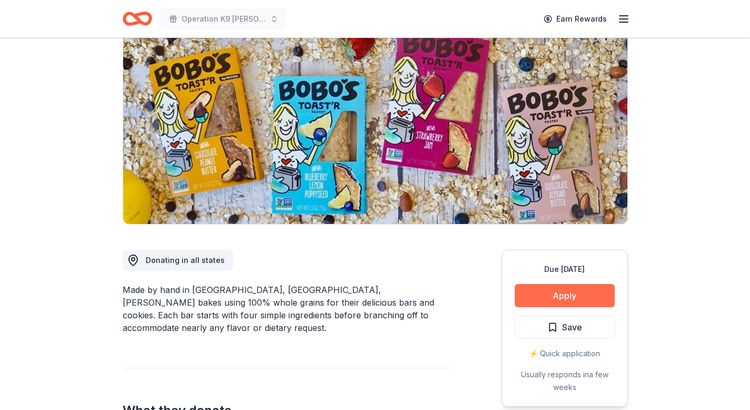
click at [559, 298] on button "Apply" at bounding box center [565, 295] width 100 height 23
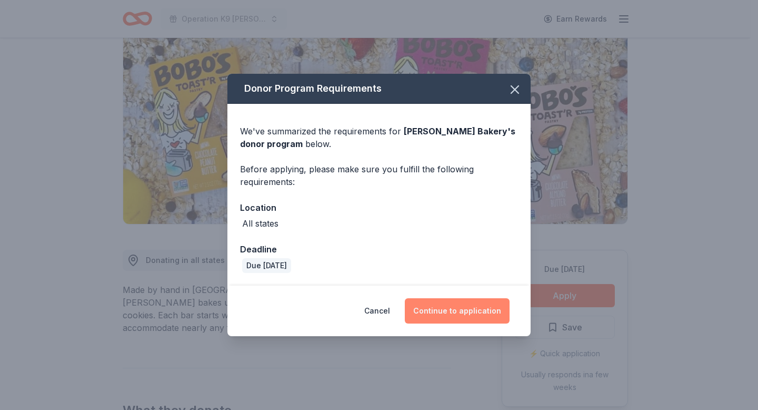
click at [469, 309] on button "Continue to application" at bounding box center [457, 310] width 105 height 25
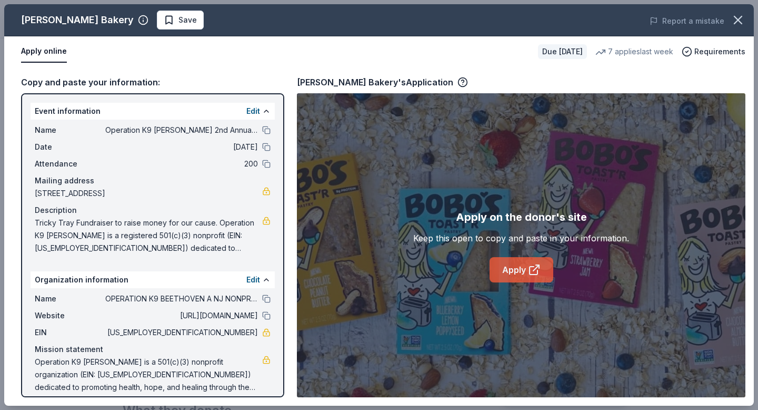
click at [514, 269] on link "Apply" at bounding box center [522, 269] width 64 height 25
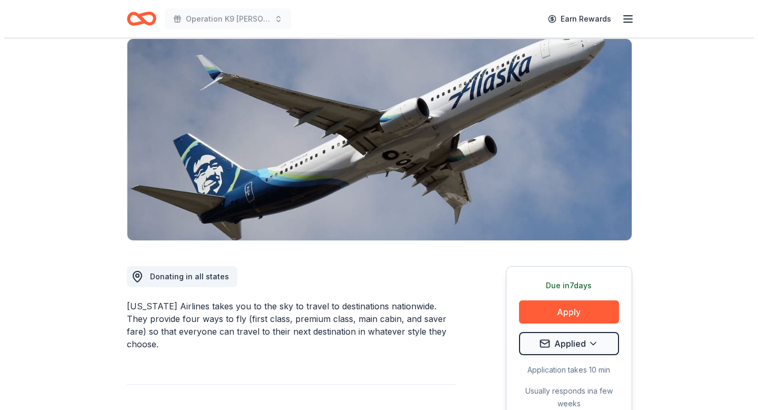
scroll to position [81, 0]
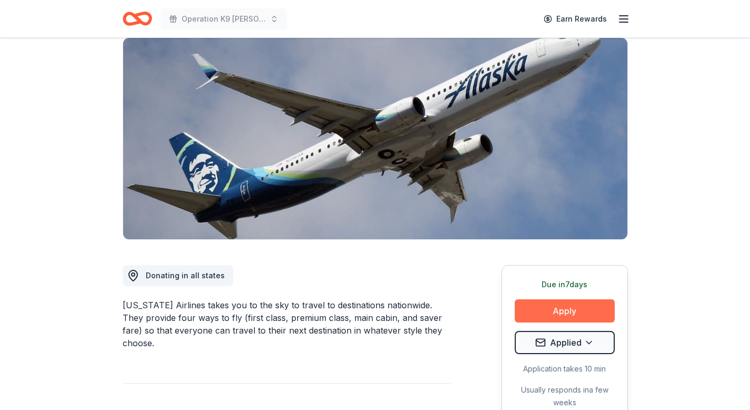
click at [572, 306] on button "Apply" at bounding box center [565, 310] width 100 height 23
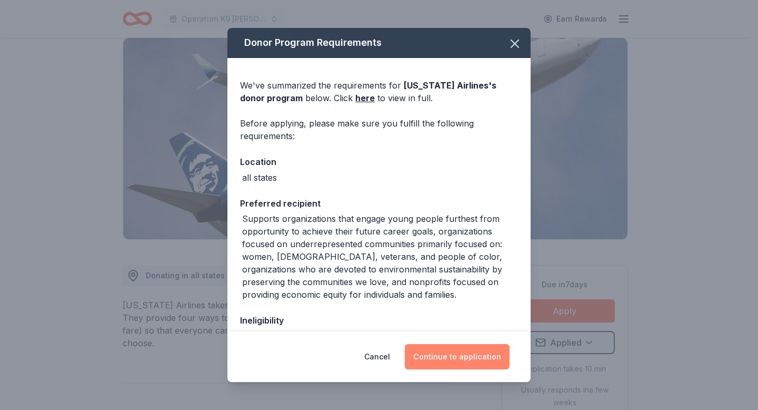
click at [454, 353] on button "Continue to application" at bounding box center [457, 356] width 105 height 25
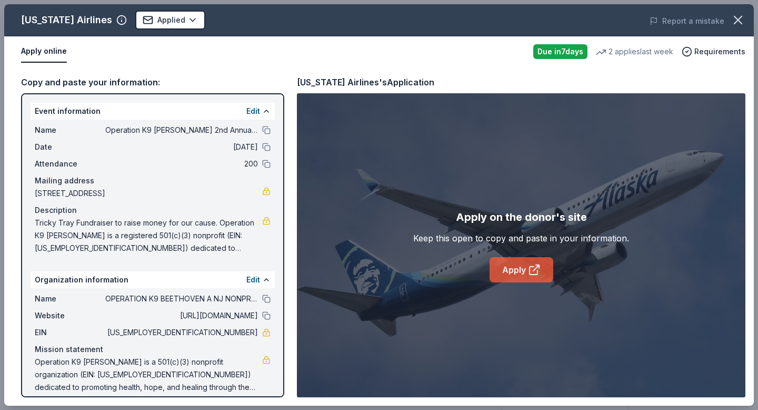
click at [525, 263] on link "Apply" at bounding box center [522, 269] width 64 height 25
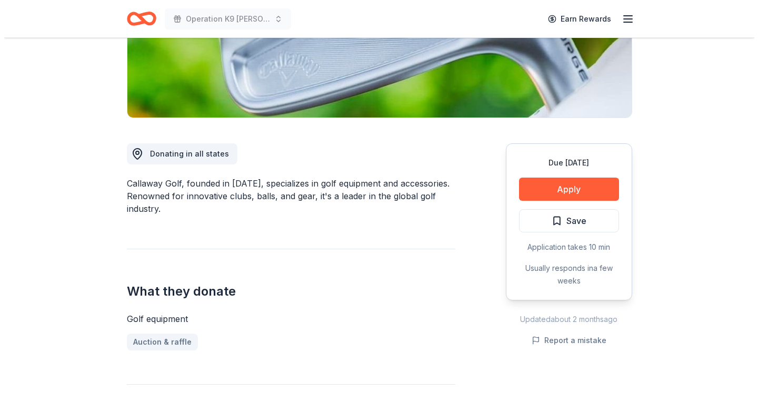
scroll to position [209, 0]
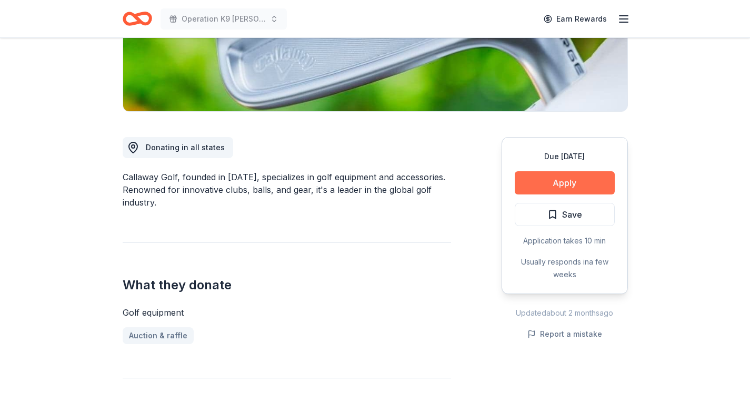
click at [573, 187] on button "Apply" at bounding box center [565, 182] width 100 height 23
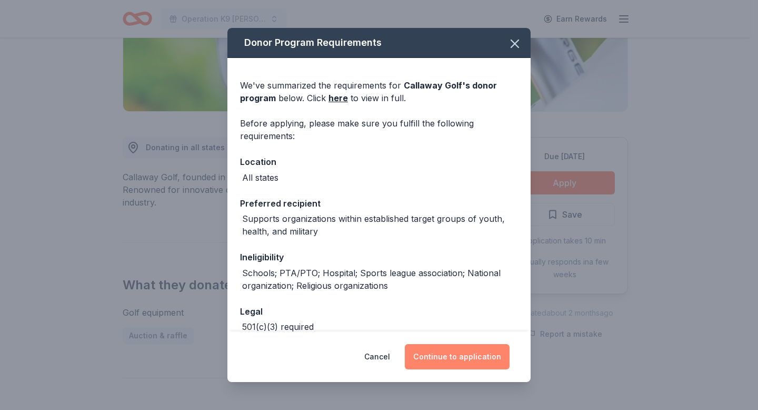
click at [457, 360] on button "Continue to application" at bounding box center [457, 356] width 105 height 25
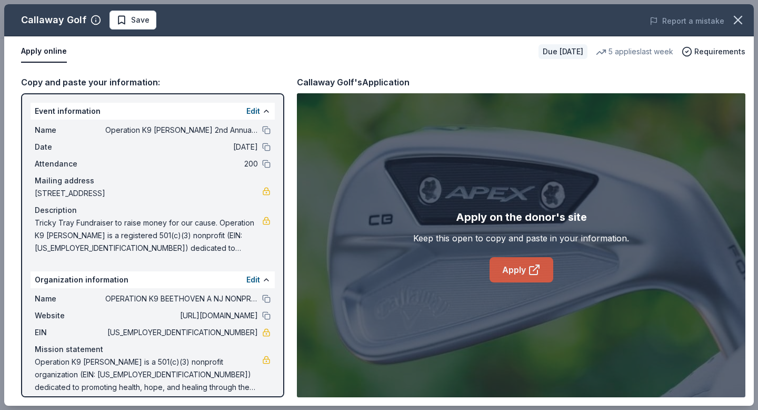
click at [537, 273] on icon at bounding box center [534, 270] width 8 height 8
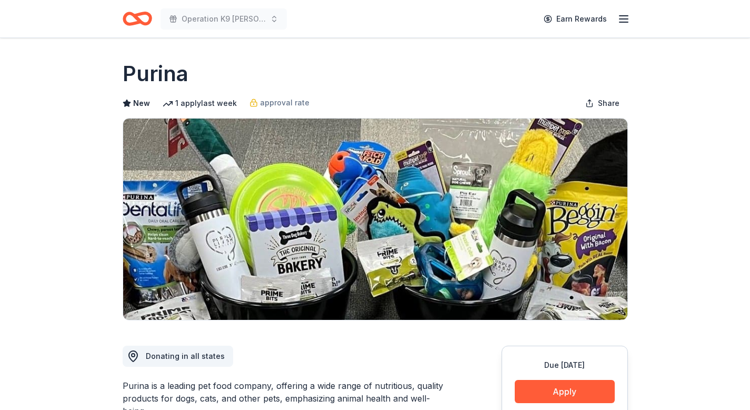
click at [572, 393] on button "Apply" at bounding box center [565, 391] width 100 height 23
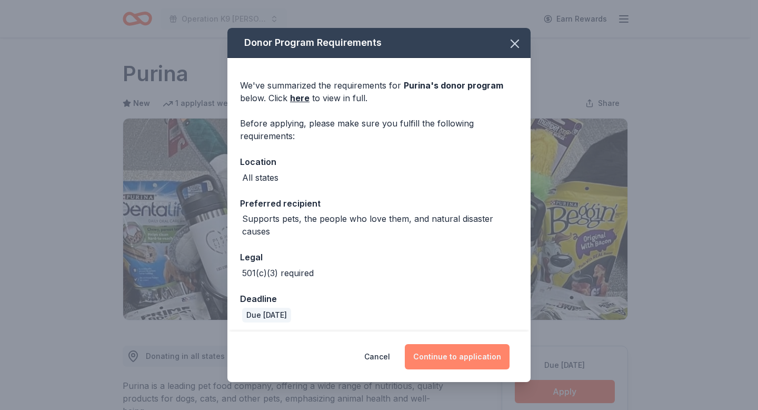
click at [469, 359] on button "Continue to application" at bounding box center [457, 356] width 105 height 25
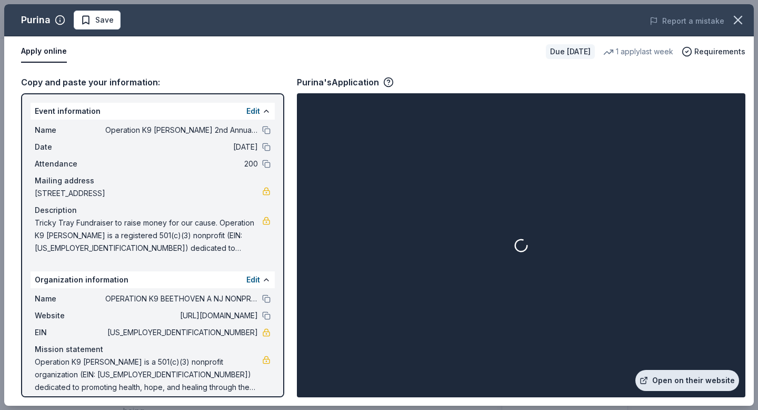
click at [683, 377] on link "Open on their website" at bounding box center [688, 380] width 104 height 21
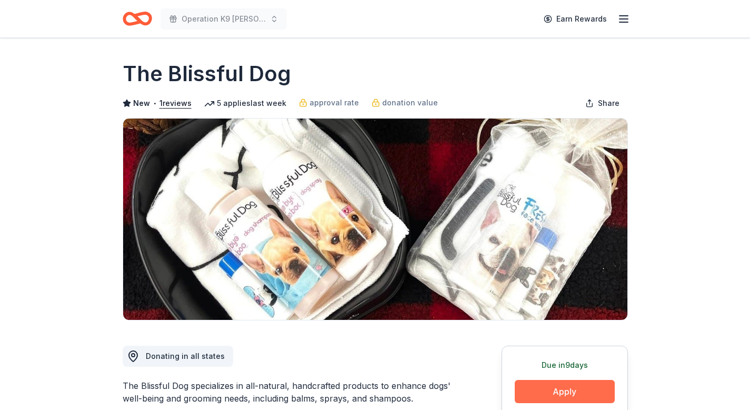
click at [583, 392] on button "Apply" at bounding box center [565, 391] width 100 height 23
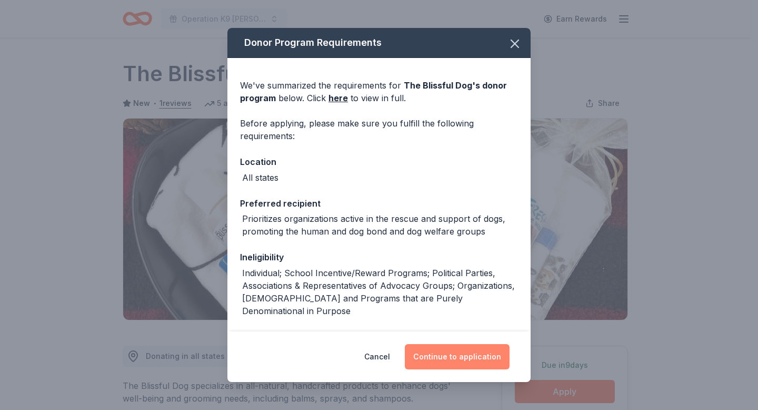
click at [460, 349] on button "Continue to application" at bounding box center [457, 356] width 105 height 25
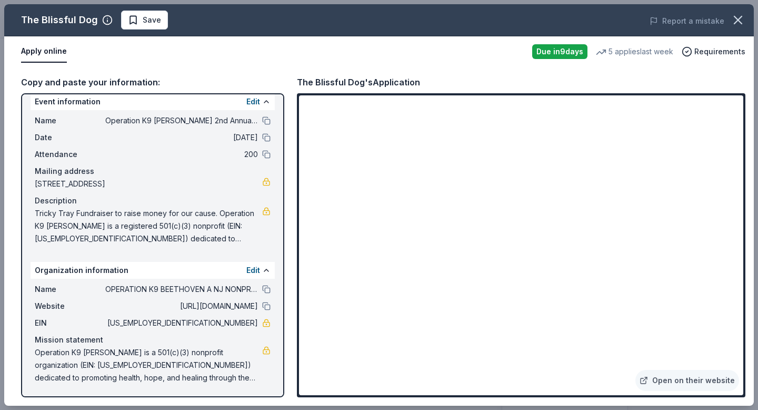
scroll to position [10, 0]
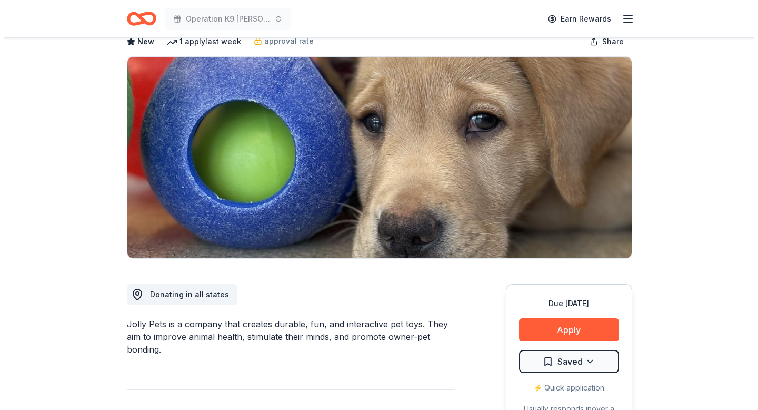
scroll to position [62, 0]
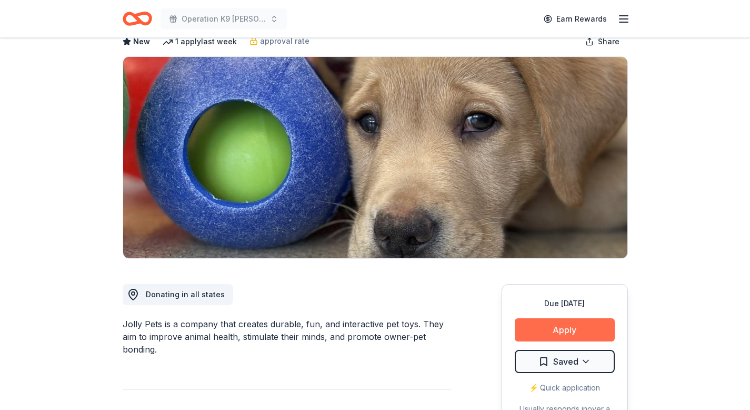
click at [575, 330] on button "Apply" at bounding box center [565, 329] width 100 height 23
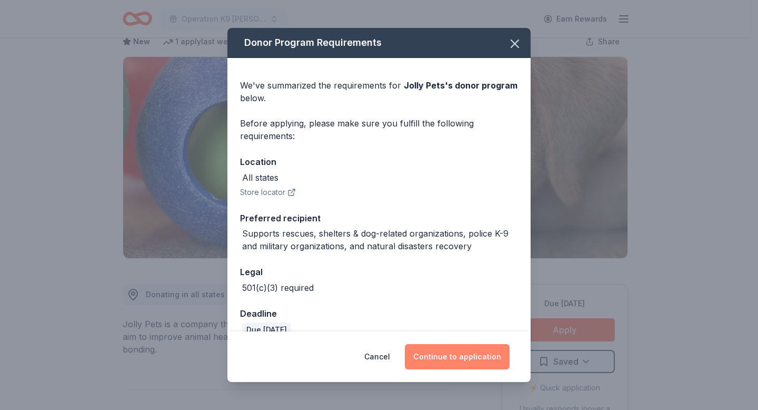
click at [462, 351] on button "Continue to application" at bounding box center [457, 356] width 105 height 25
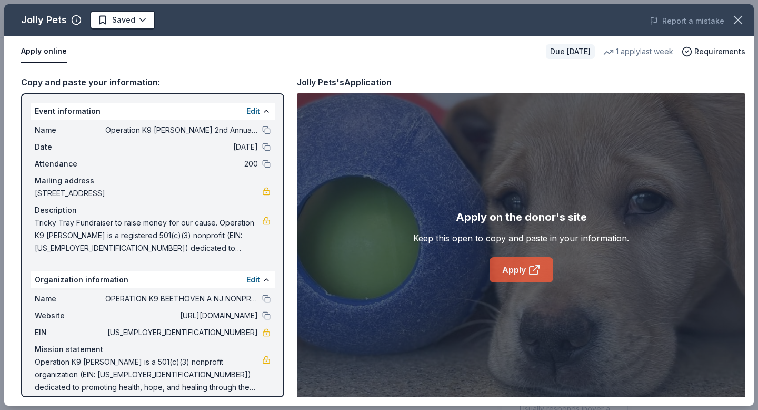
click at [522, 269] on link "Apply" at bounding box center [522, 269] width 64 height 25
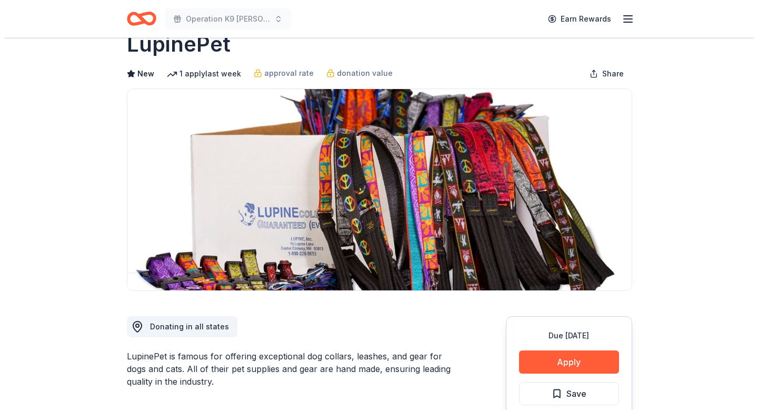
scroll to position [42, 0]
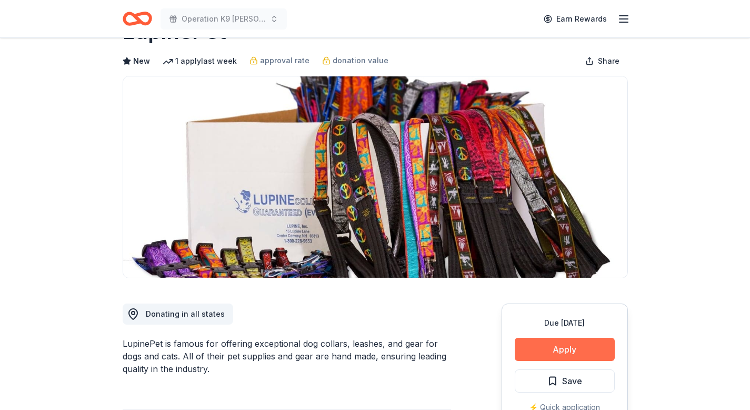
click at [575, 350] on button "Apply" at bounding box center [565, 349] width 100 height 23
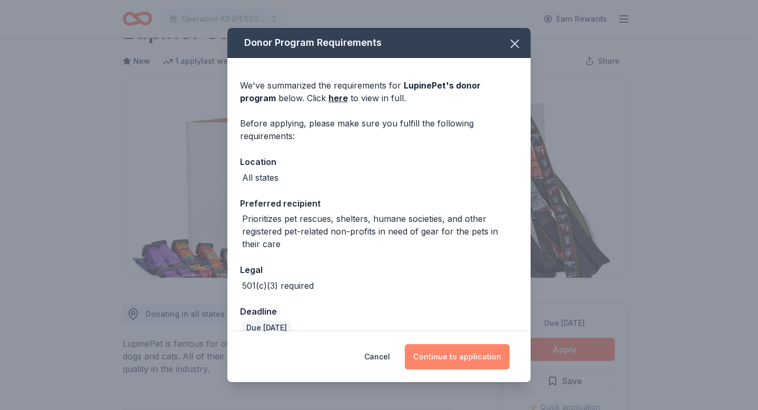
click at [450, 360] on button "Continue to application" at bounding box center [457, 356] width 105 height 25
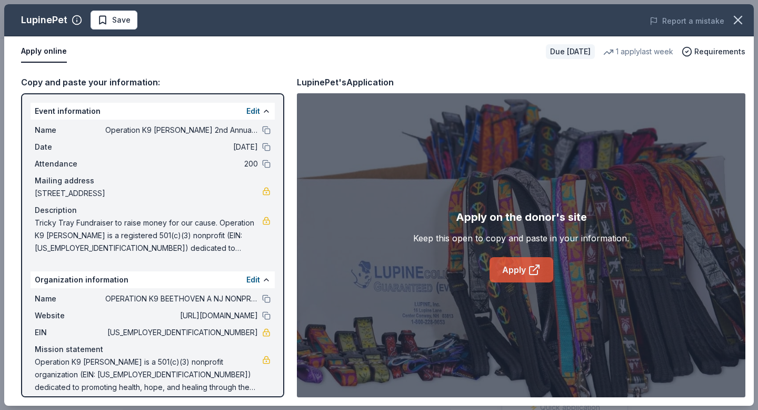
click at [509, 275] on link "Apply" at bounding box center [522, 269] width 64 height 25
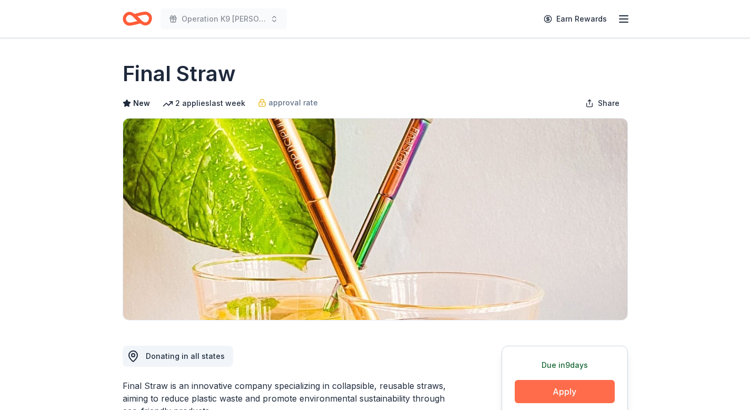
click at [564, 388] on button "Apply" at bounding box center [565, 391] width 100 height 23
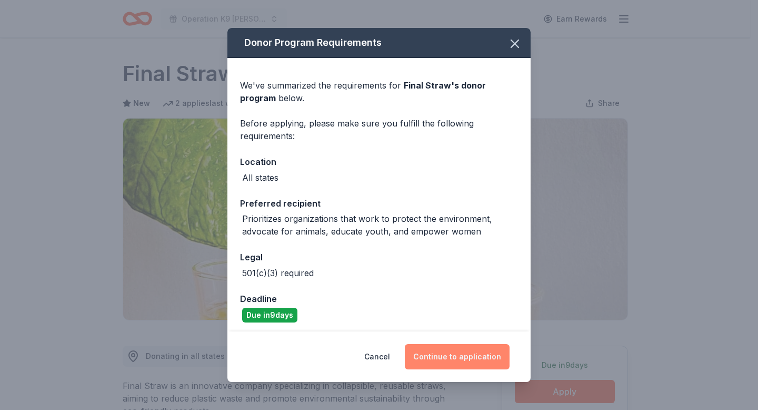
click at [454, 360] on button "Continue to application" at bounding box center [457, 356] width 105 height 25
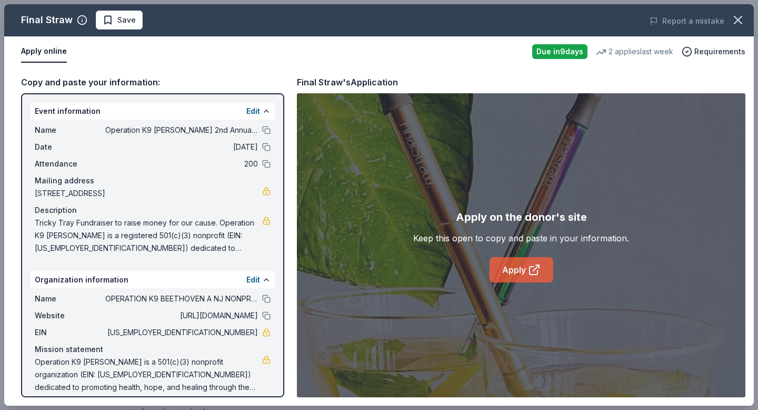
click at [520, 278] on link "Apply" at bounding box center [522, 269] width 64 height 25
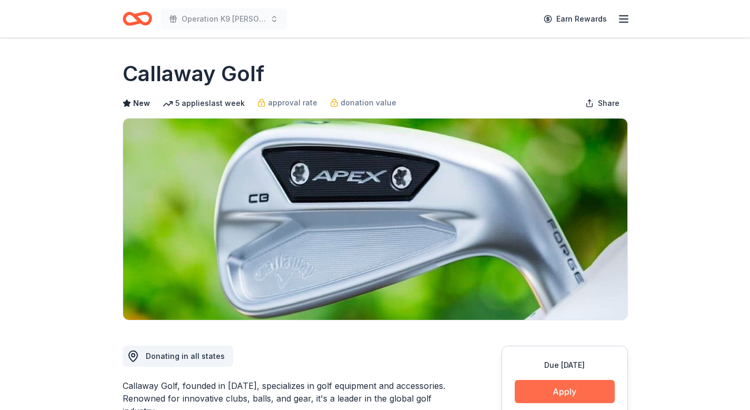
click at [569, 392] on button "Apply" at bounding box center [565, 391] width 100 height 23
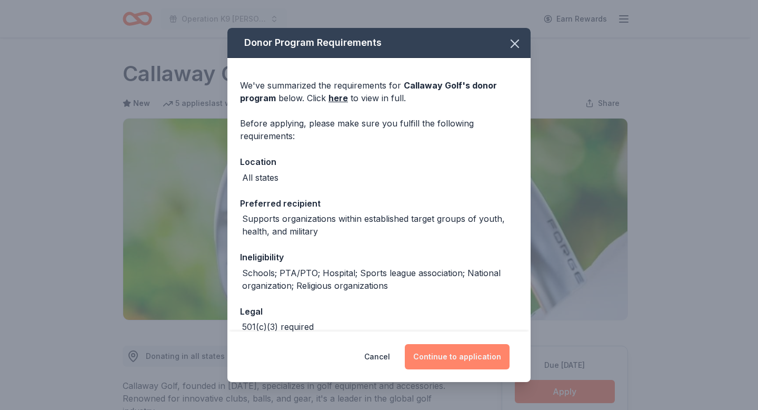
click at [461, 361] on button "Continue to application" at bounding box center [457, 356] width 105 height 25
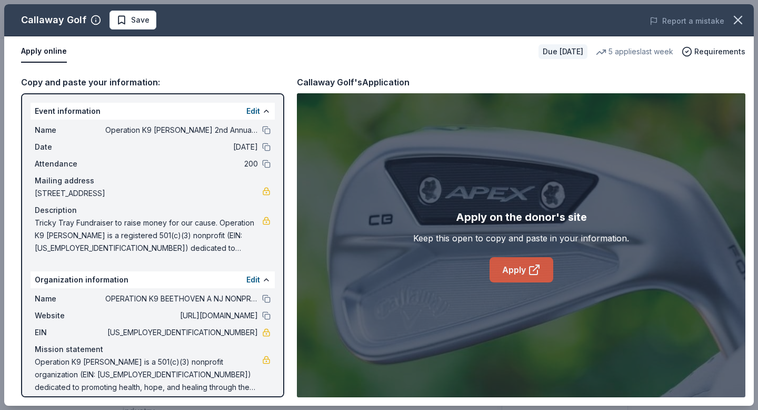
click at [533, 269] on icon at bounding box center [534, 269] width 13 height 13
click at [525, 265] on link "Apply" at bounding box center [522, 269] width 64 height 25
